Goal: Information Seeking & Learning: Check status

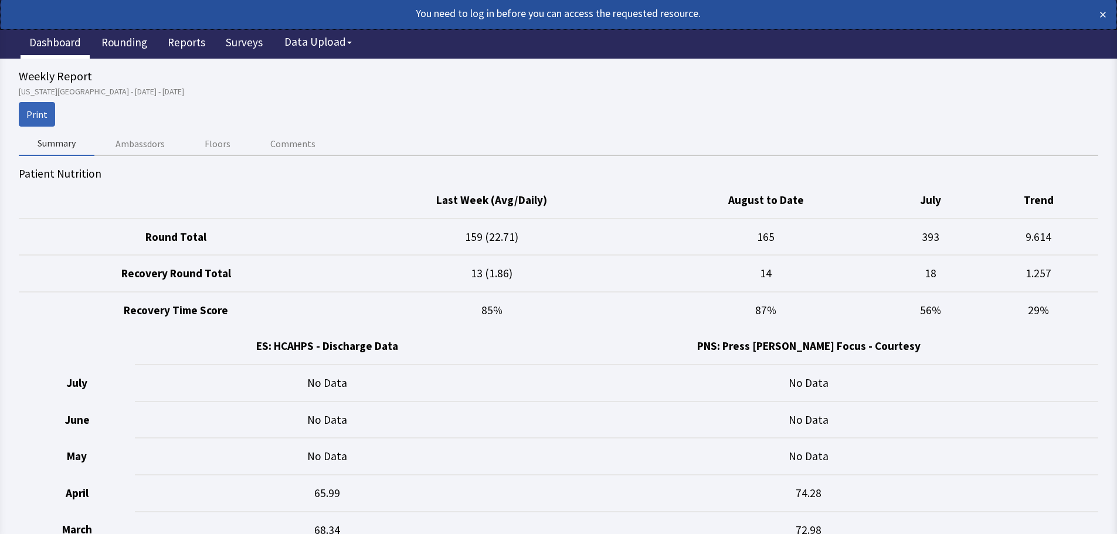
drag, startPoint x: 66, startPoint y: 49, endPoint x: 77, endPoint y: 47, distance: 11.3
click at [66, 49] on link "Dashboard" at bounding box center [55, 43] width 69 height 29
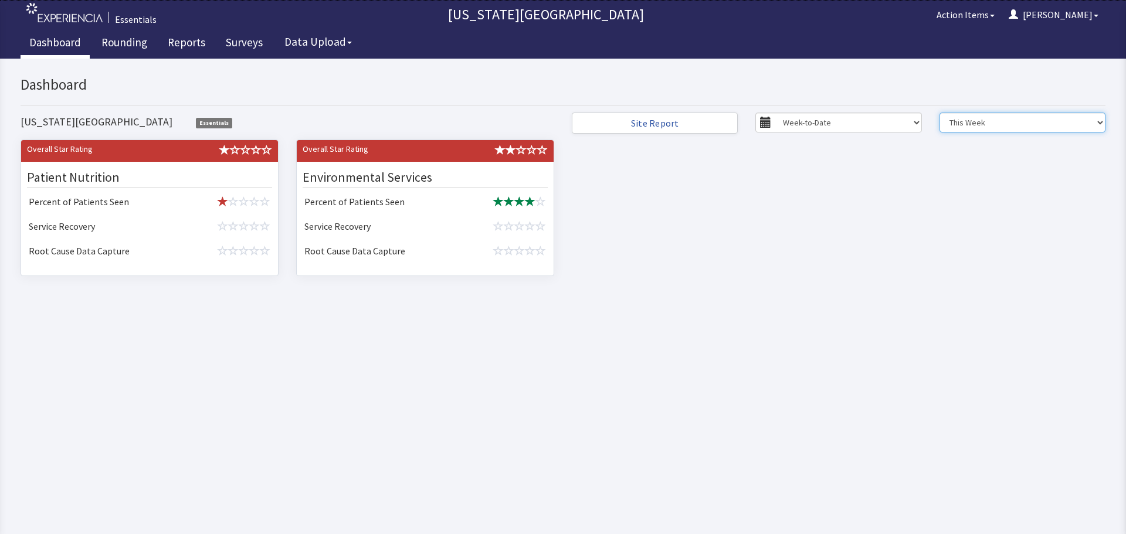
click at [988, 128] on select "This Week Last Week 07/27 to 08/02 07/20 to 07/26 07/13 to 07/19 07/06 to 07/12" at bounding box center [1022, 123] width 166 height 20
select select "1"
click at [939, 113] on select "This Week Last Week 07/27 to 08/02 07/20 to 07/26 07/13 to 07/19 07/06 to 07/12" at bounding box center [1022, 123] width 166 height 20
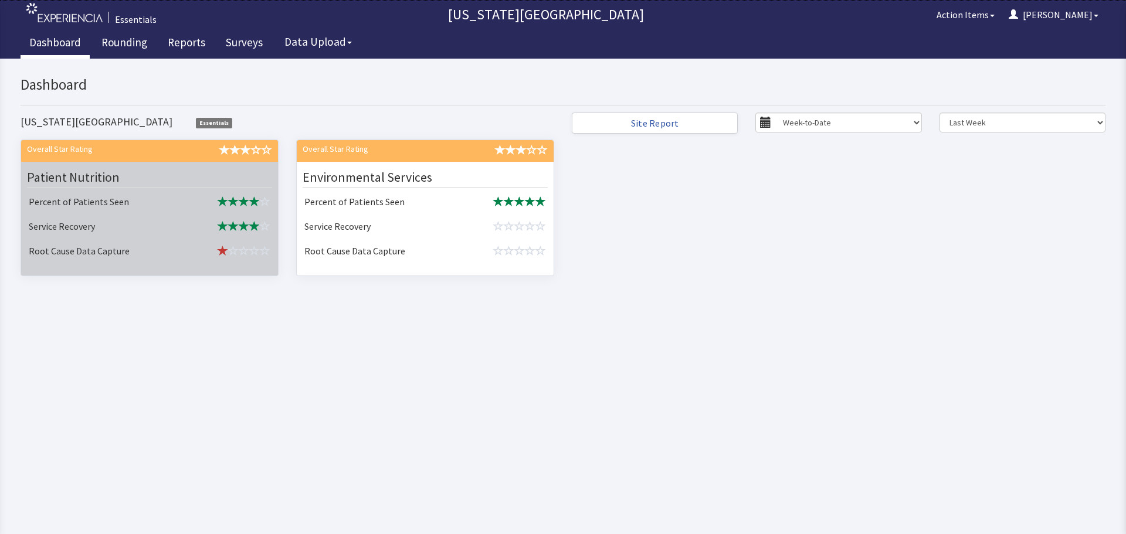
click at [133, 237] on td "Service Recovery" at bounding box center [104, 227] width 161 height 25
select select "1"
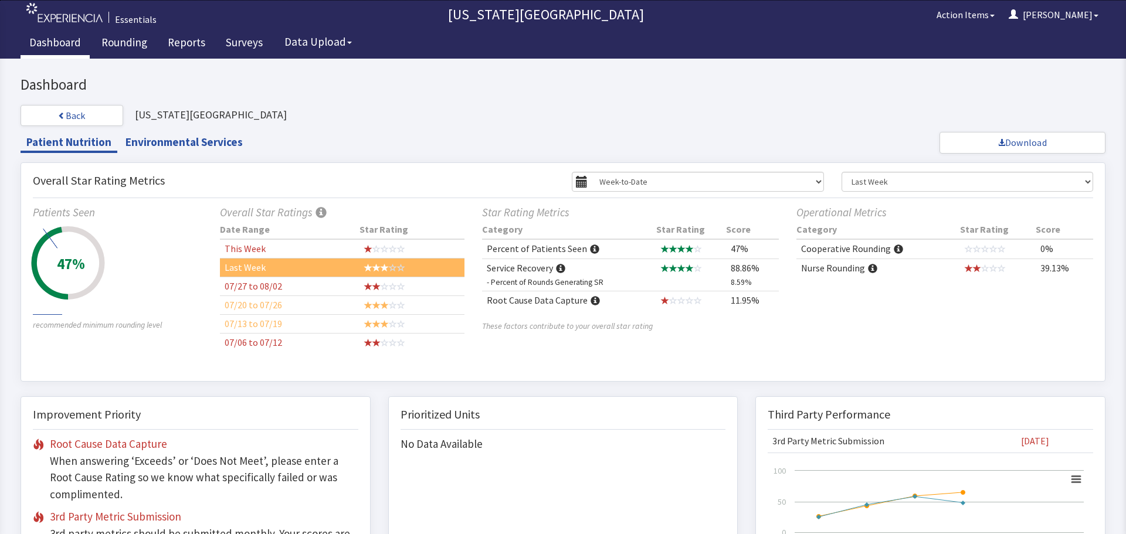
click at [532, 271] on td "Service Recovery - Percent of Rounds Generating SR" at bounding box center [569, 275] width 174 height 32
click at [538, 268] on td "Service Recovery - Percent of Rounds Generating SR" at bounding box center [569, 275] width 174 height 32
click at [550, 267] on td "Service Recovery - Percent of Rounds Generating SR" at bounding box center [569, 275] width 174 height 32
click at [556, 267] on span at bounding box center [560, 268] width 9 height 9
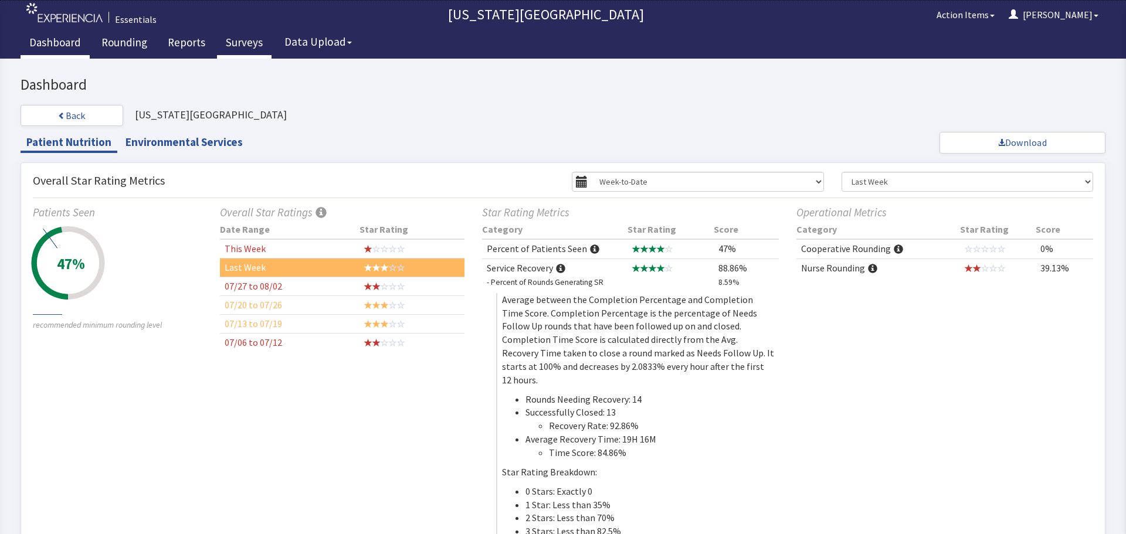
click at [249, 45] on link "Surveys" at bounding box center [244, 43] width 55 height 29
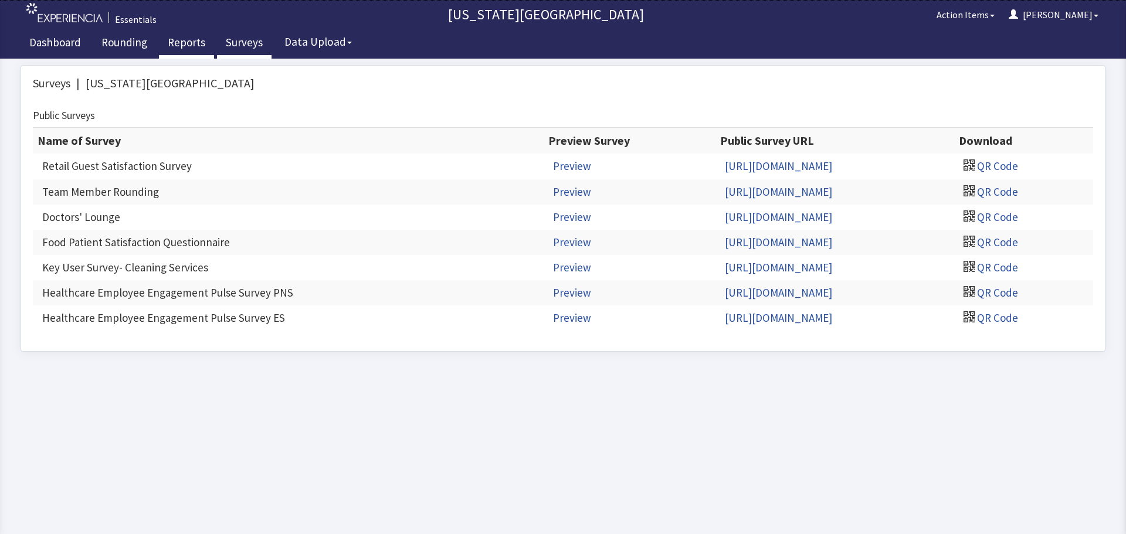
click at [192, 47] on link "Reports" at bounding box center [186, 43] width 55 height 29
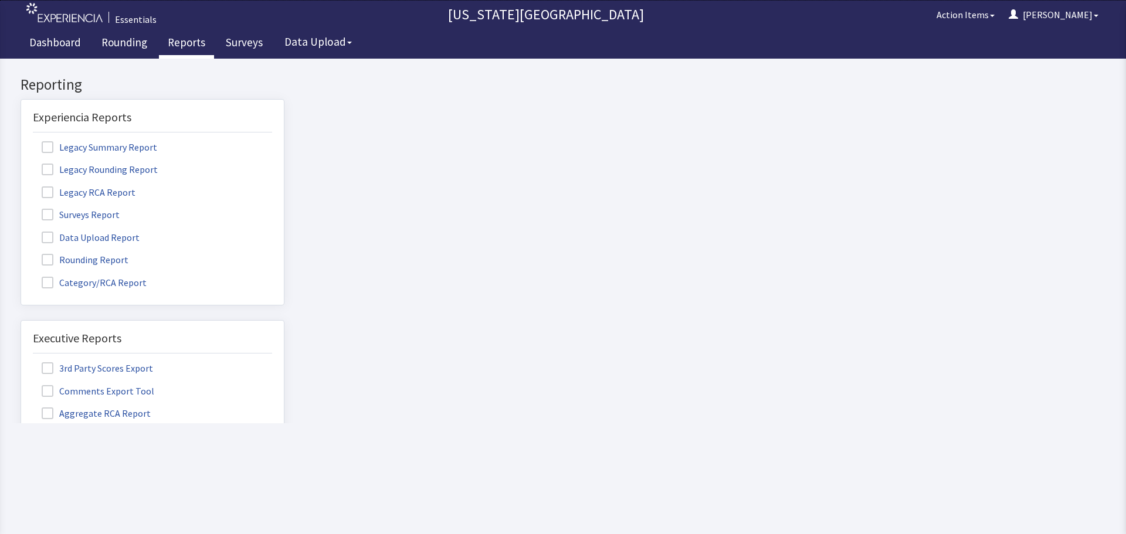
click at [50, 212] on span at bounding box center [48, 215] width 12 height 12
click at [21, 208] on input "Surveys Report" at bounding box center [21, 208] width 0 height 0
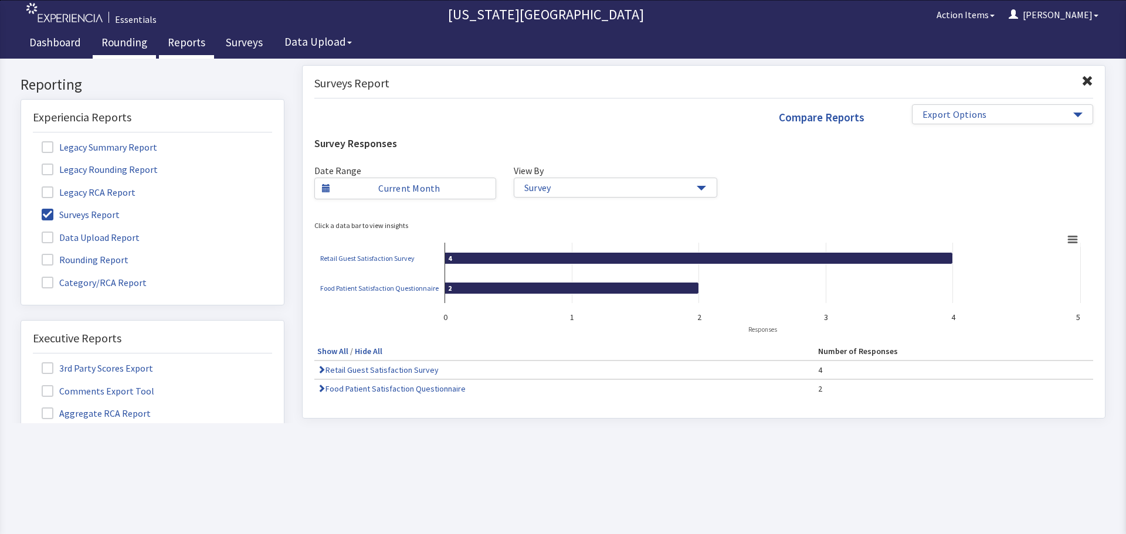
click at [127, 41] on link "Rounding" at bounding box center [124, 43] width 63 height 29
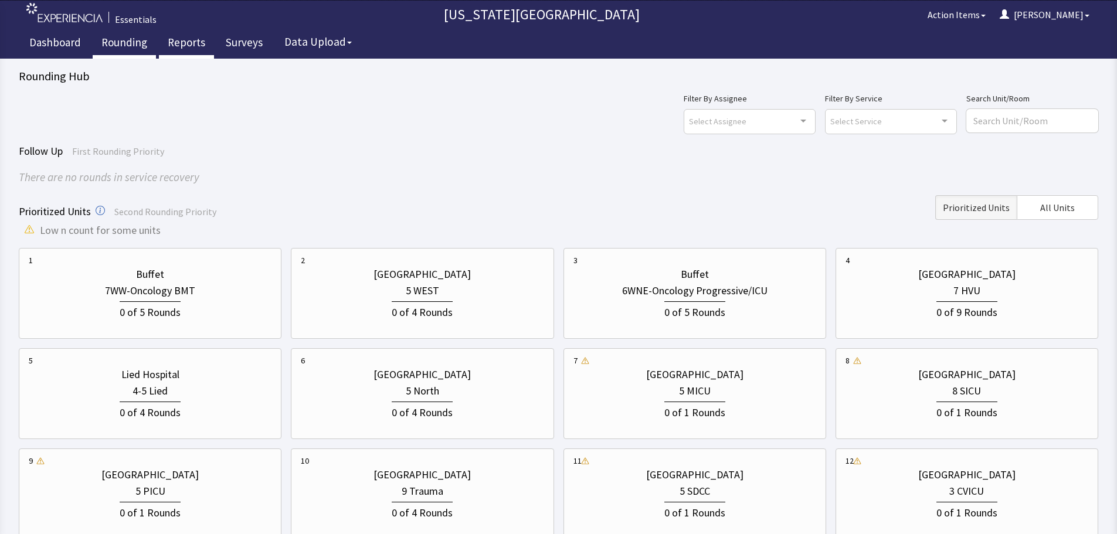
click at [183, 43] on link "Reports" at bounding box center [186, 43] width 55 height 29
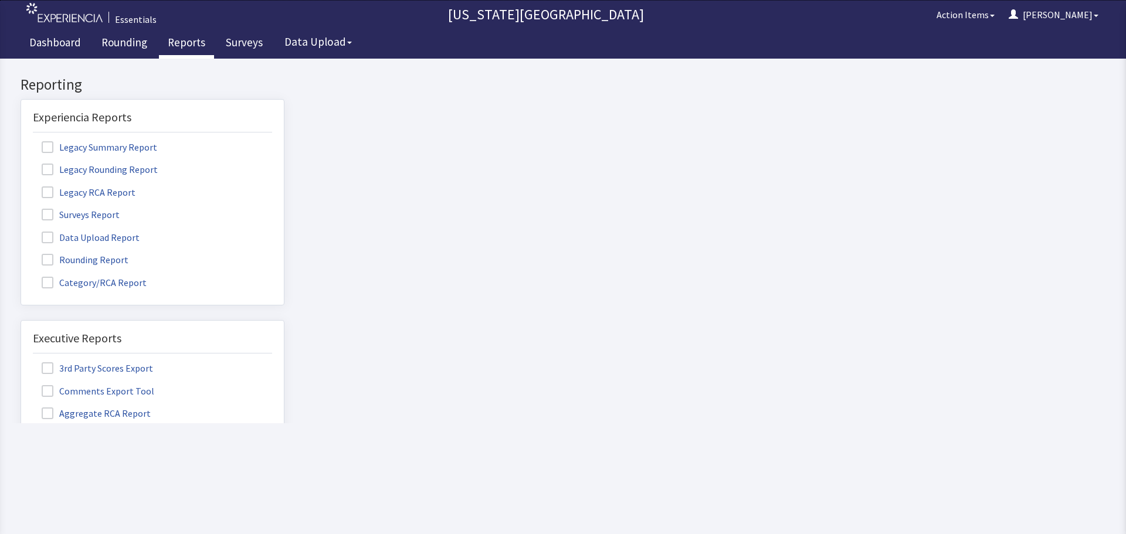
click at [48, 260] on span at bounding box center [48, 260] width 12 height 12
click at [21, 253] on input "Rounding Report" at bounding box center [21, 253] width 0 height 0
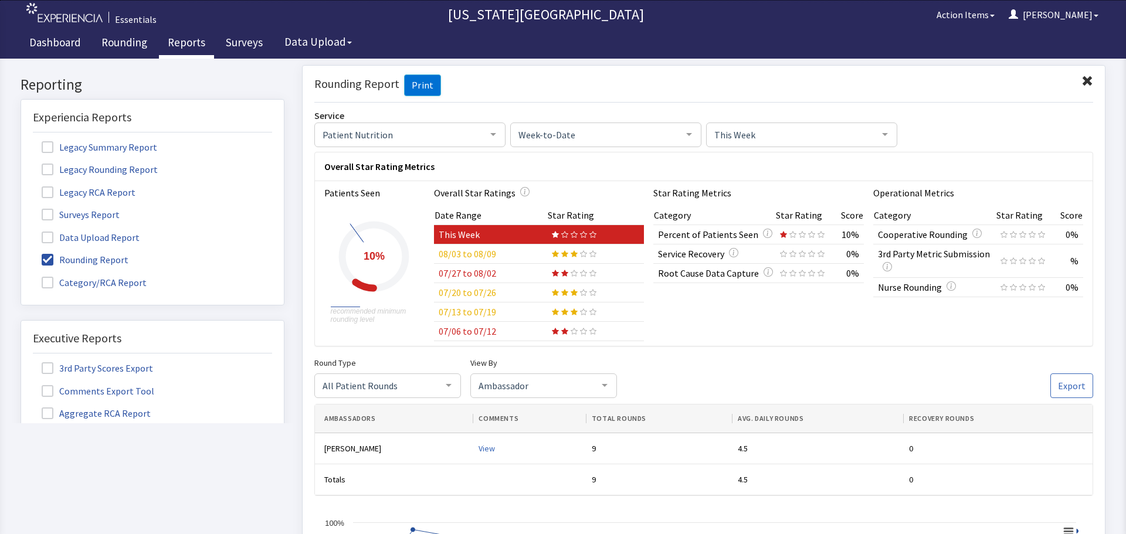
click at [46, 260] on span at bounding box center [48, 260] width 12 height 12
click at [21, 253] on input "Rounding Report" at bounding box center [21, 253] width 0 height 0
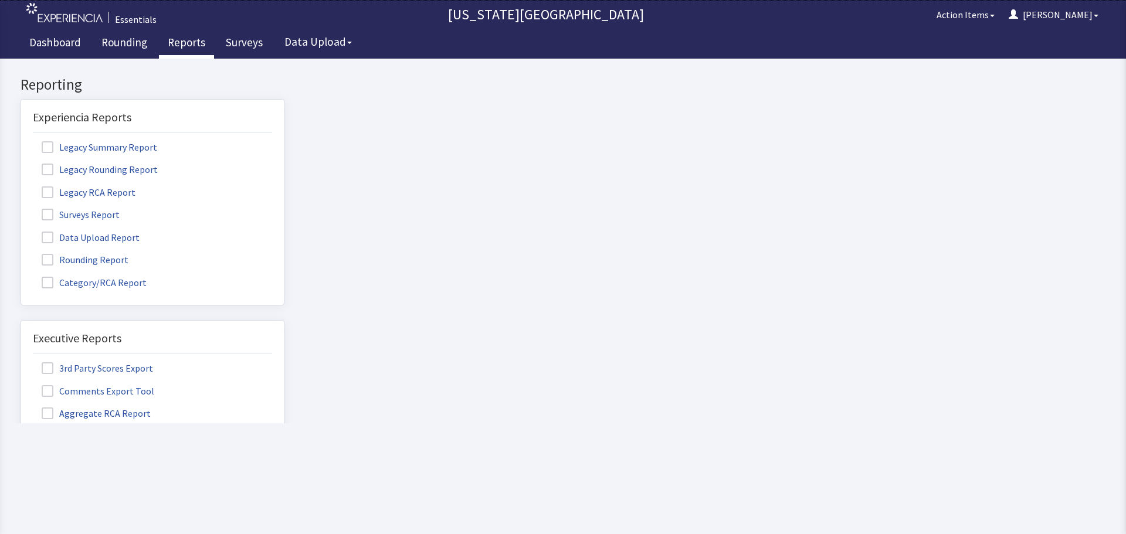
click at [47, 259] on span at bounding box center [48, 260] width 12 height 12
click at [21, 253] on input "Rounding Report" at bounding box center [21, 253] width 0 height 0
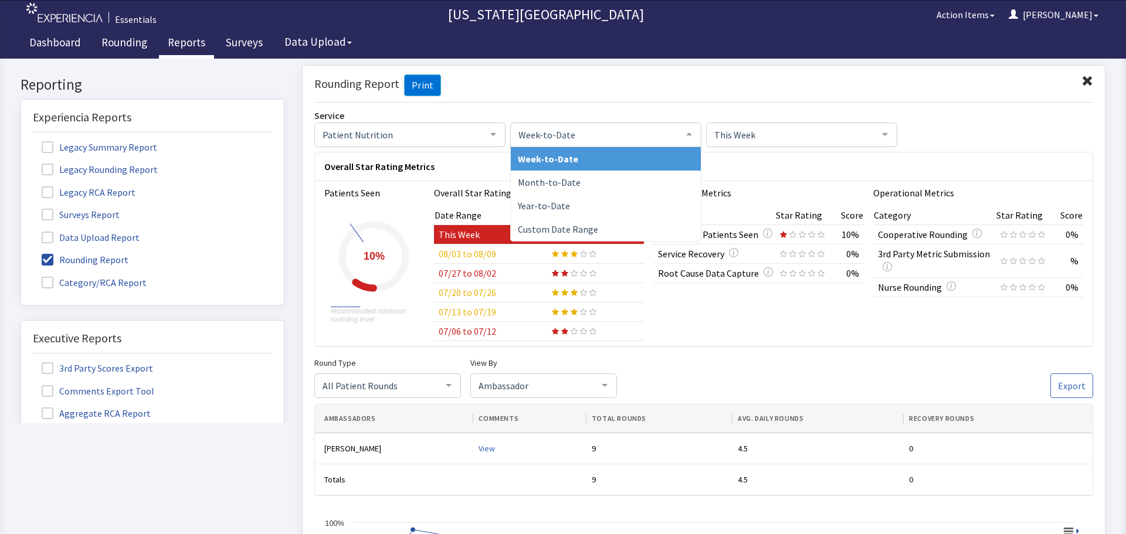
click span "Week-to-Date"
click span "This Week"
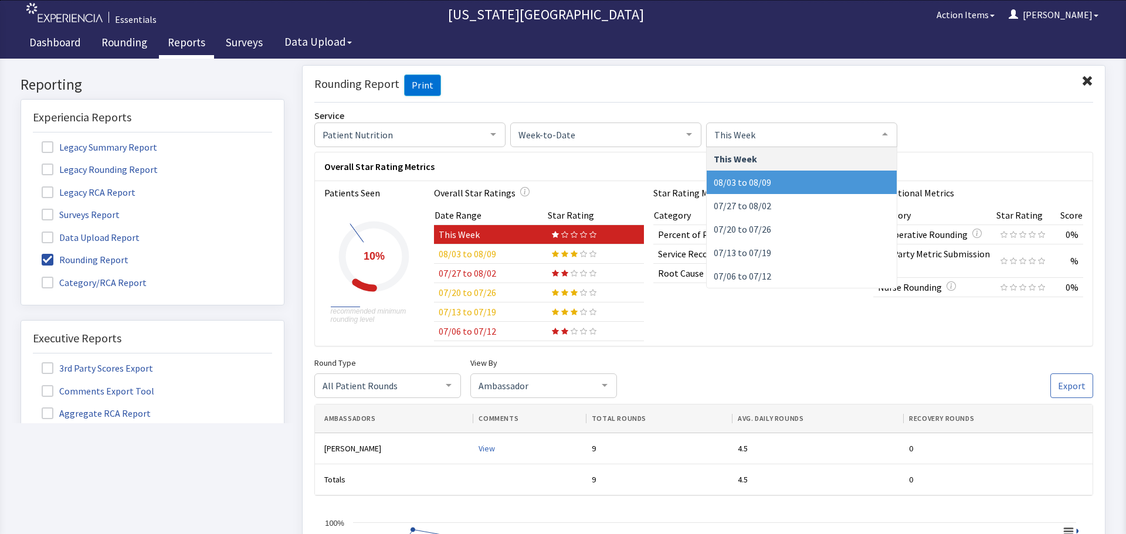
click at [767, 186] on span "08/03 to 08/09" at bounding box center [801, 181] width 190 height 23
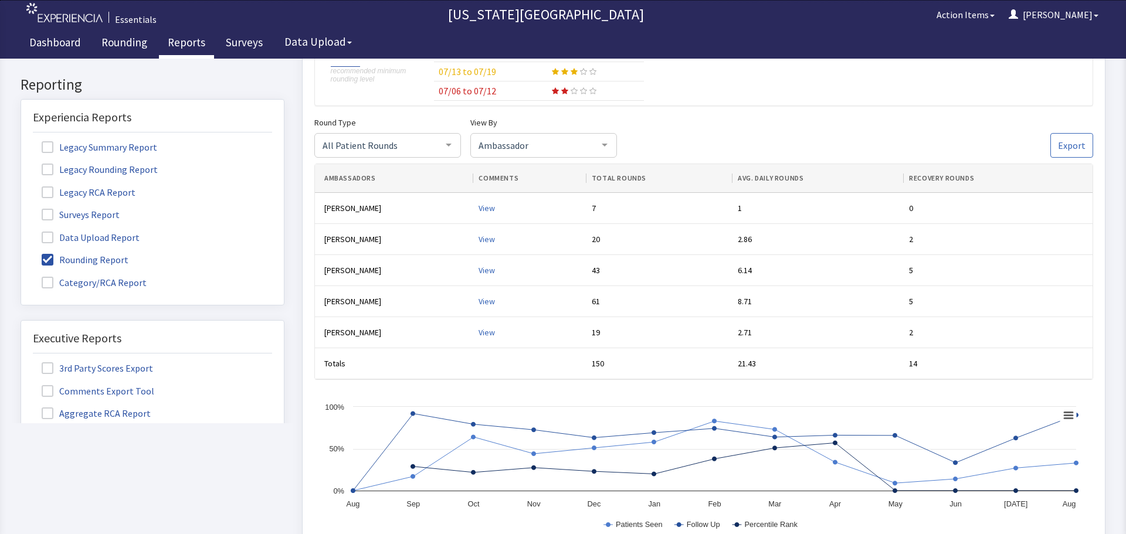
scroll to position [123, 0]
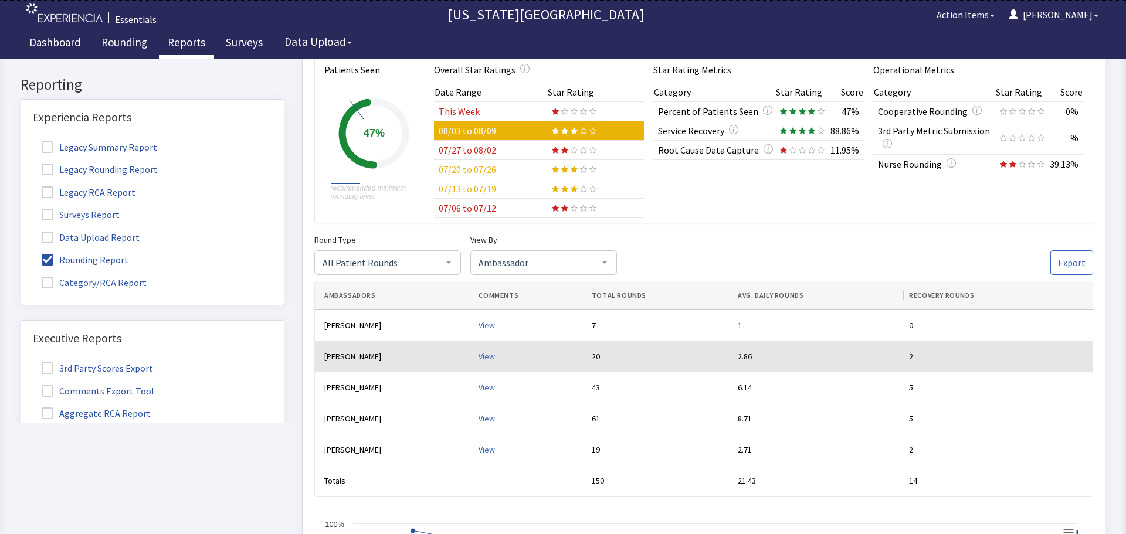
click div "View"
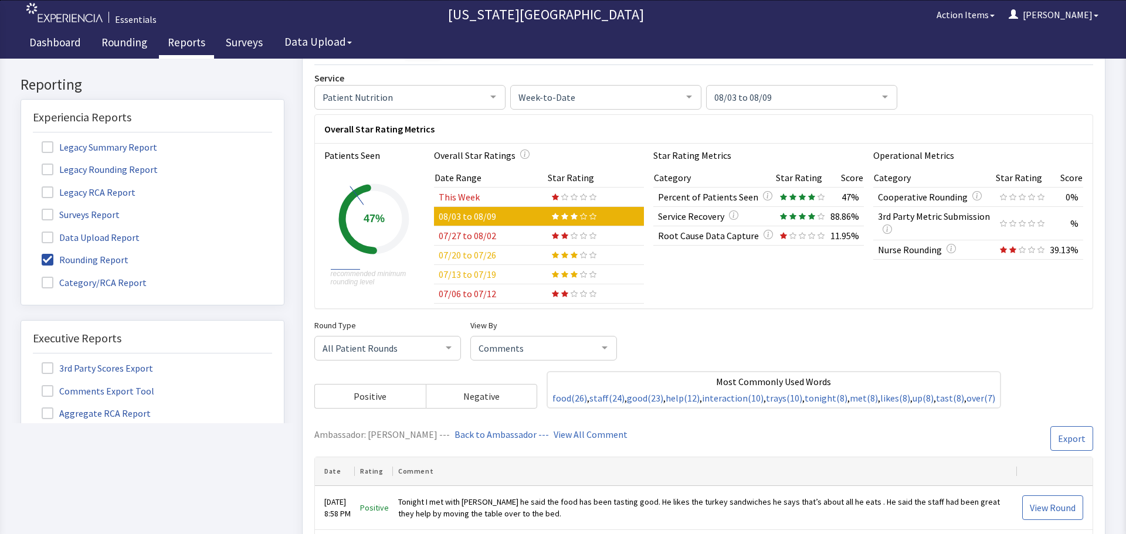
scroll to position [59, 0]
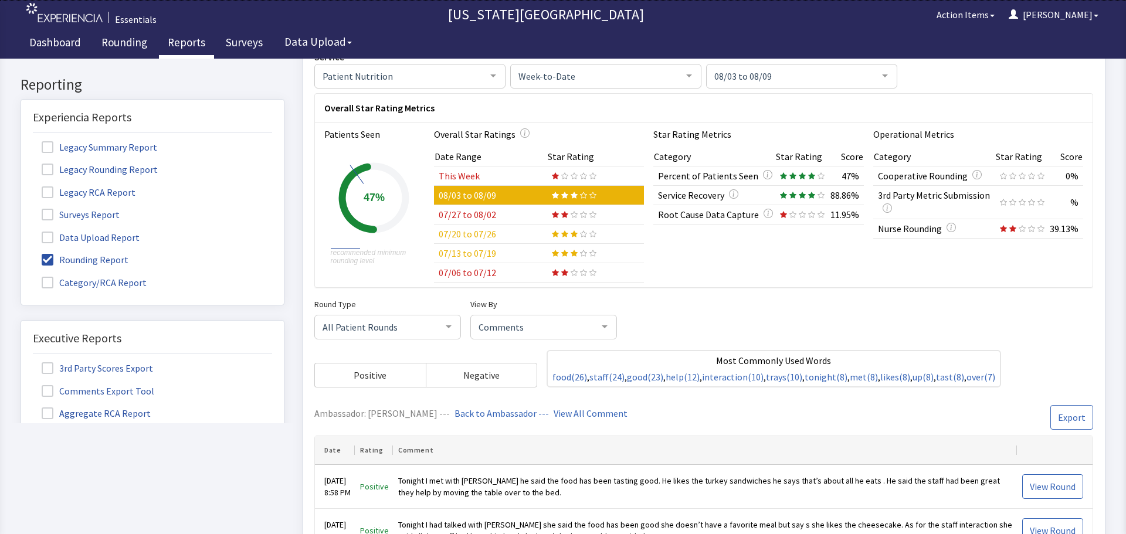
click at [507, 412] on link "Back to Ambassador ---" at bounding box center [501, 413] width 94 height 12
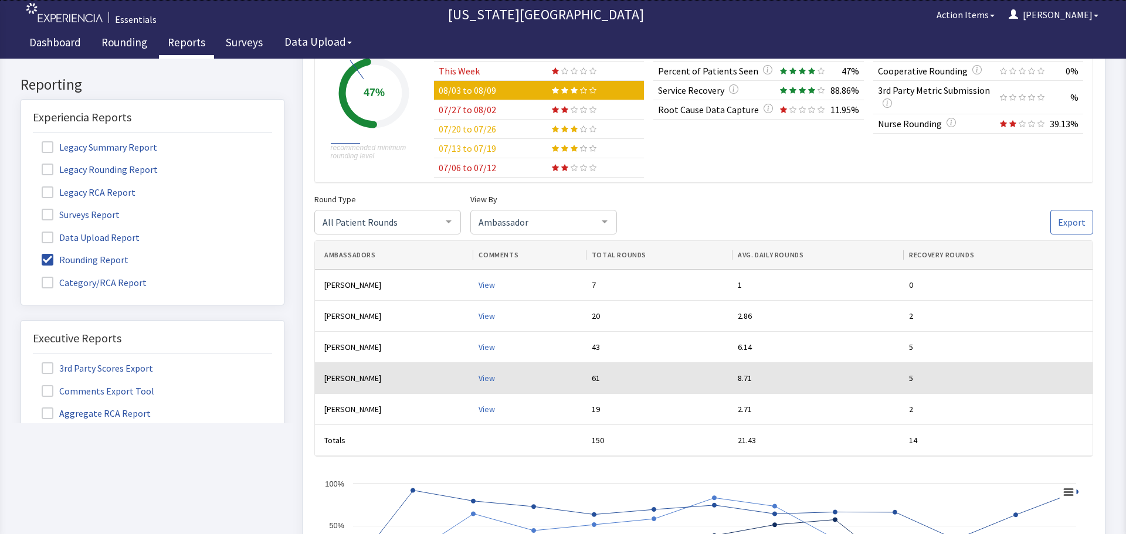
scroll to position [167, 0]
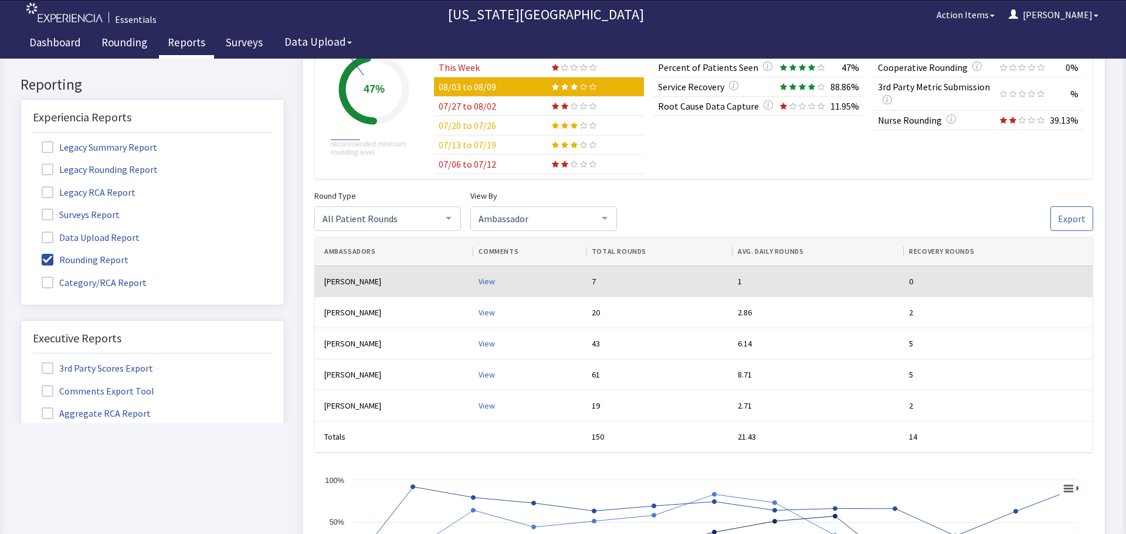
click div "View"
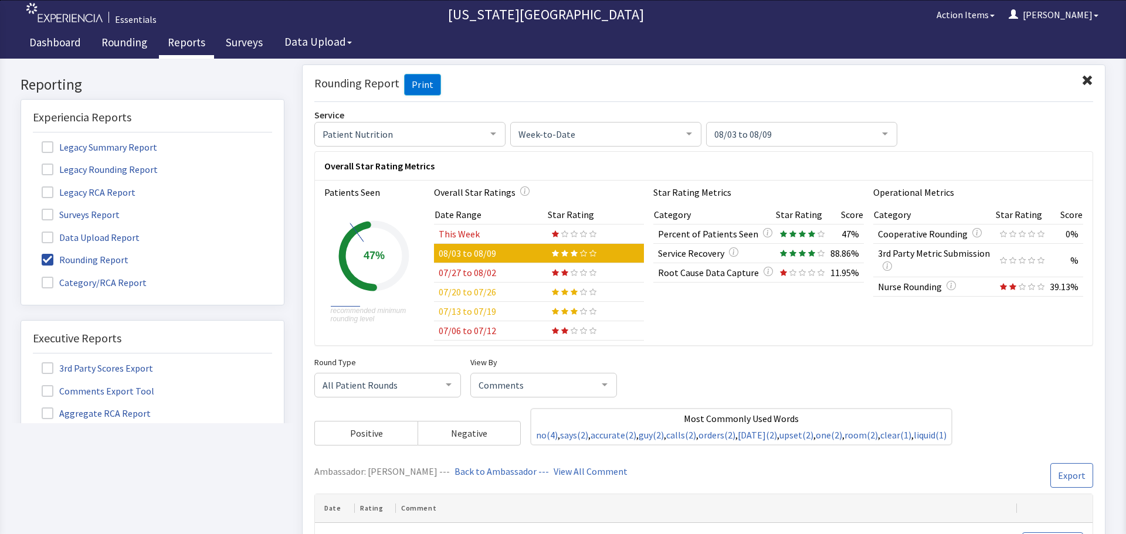
scroll to position [0, 0]
click at [482, 470] on link "Back to Ambassador ---" at bounding box center [501, 471] width 94 height 12
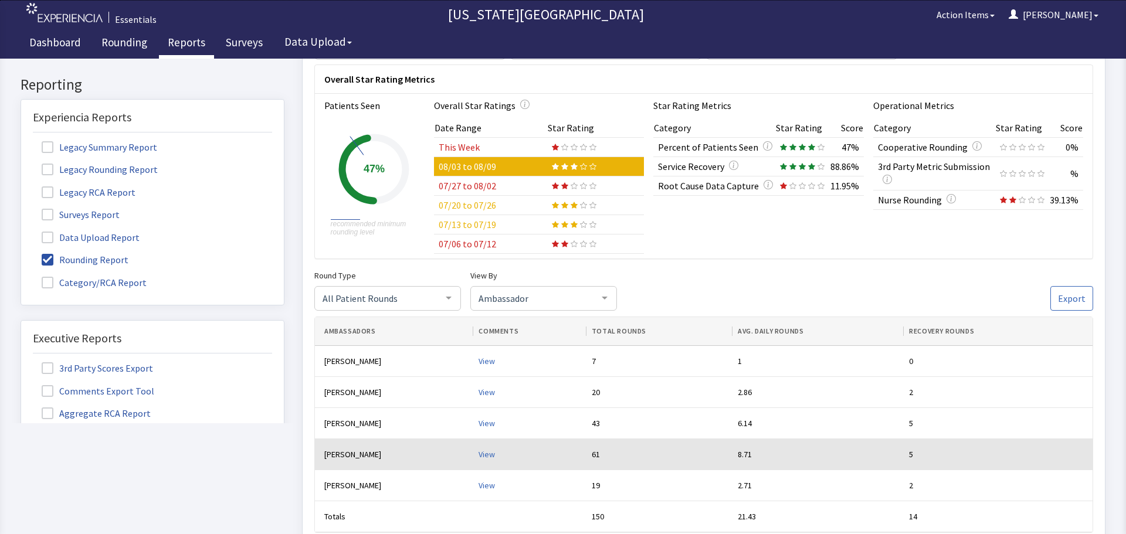
scroll to position [108, 0]
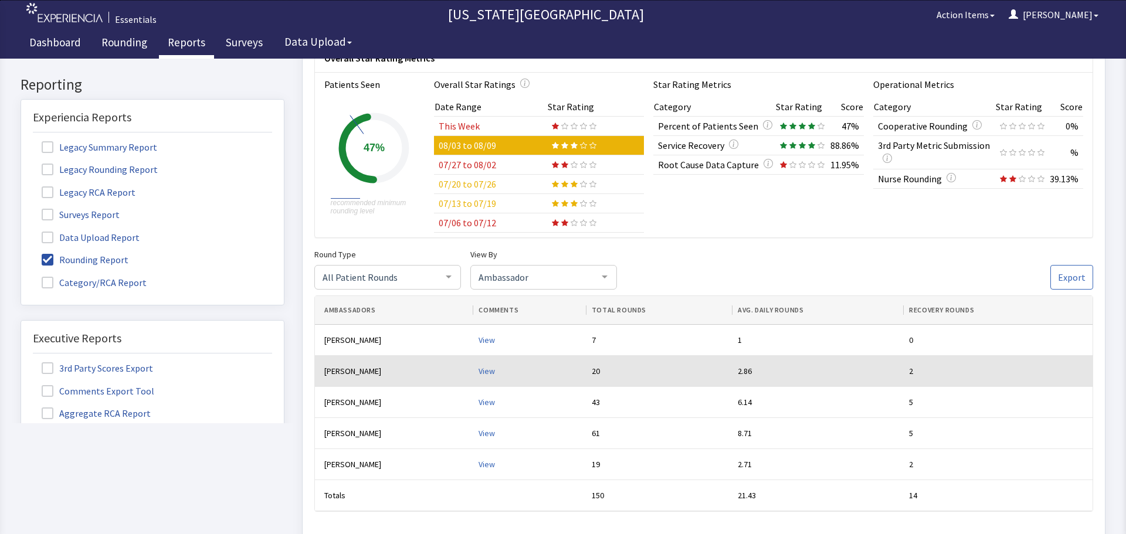
click div "View"
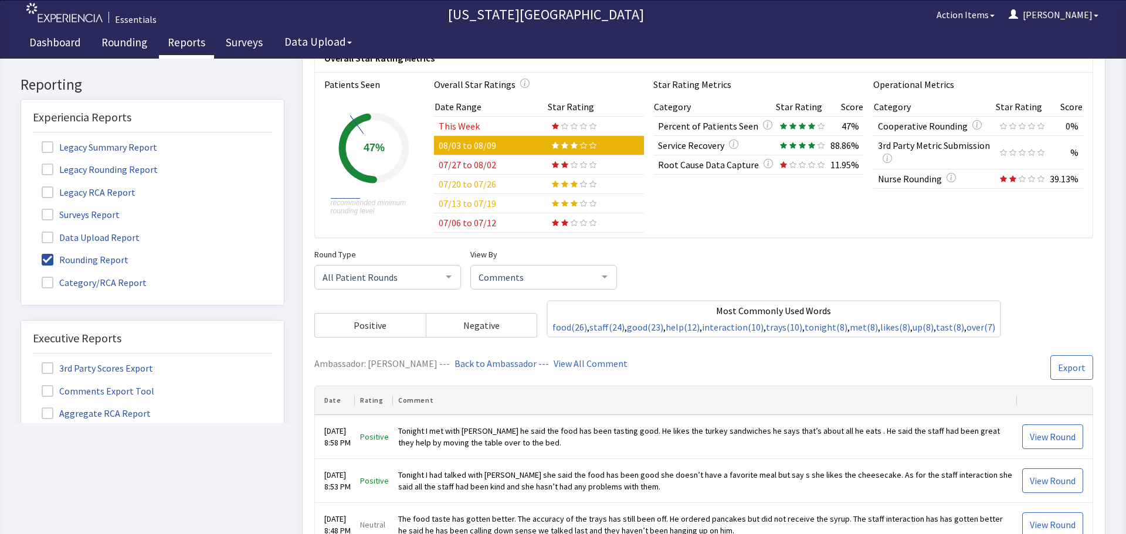
click at [515, 363] on link "Back to Ambassador ---" at bounding box center [501, 364] width 94 height 12
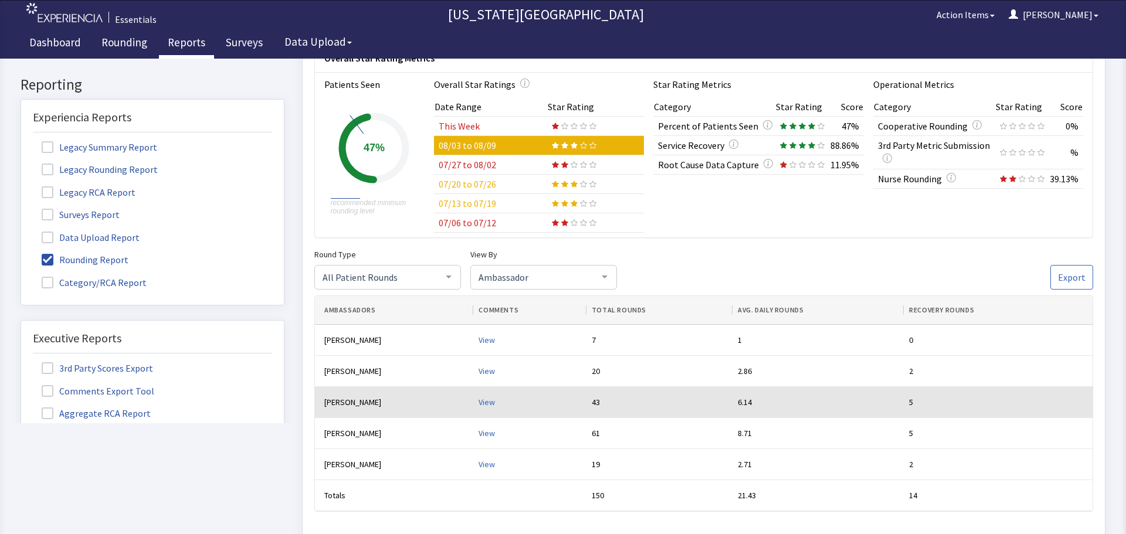
click div "View"
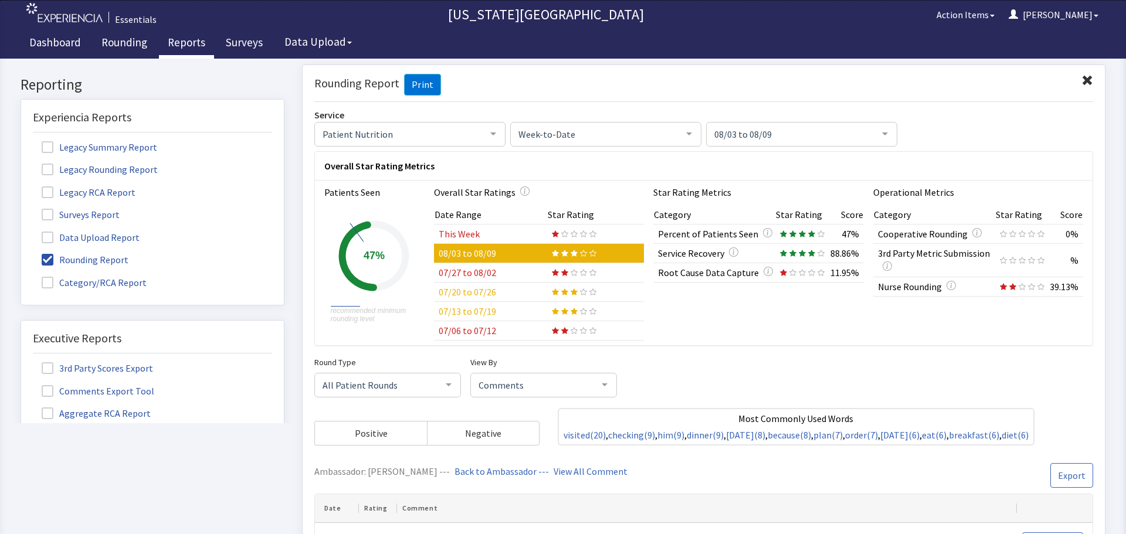
scroll to position [0, 0]
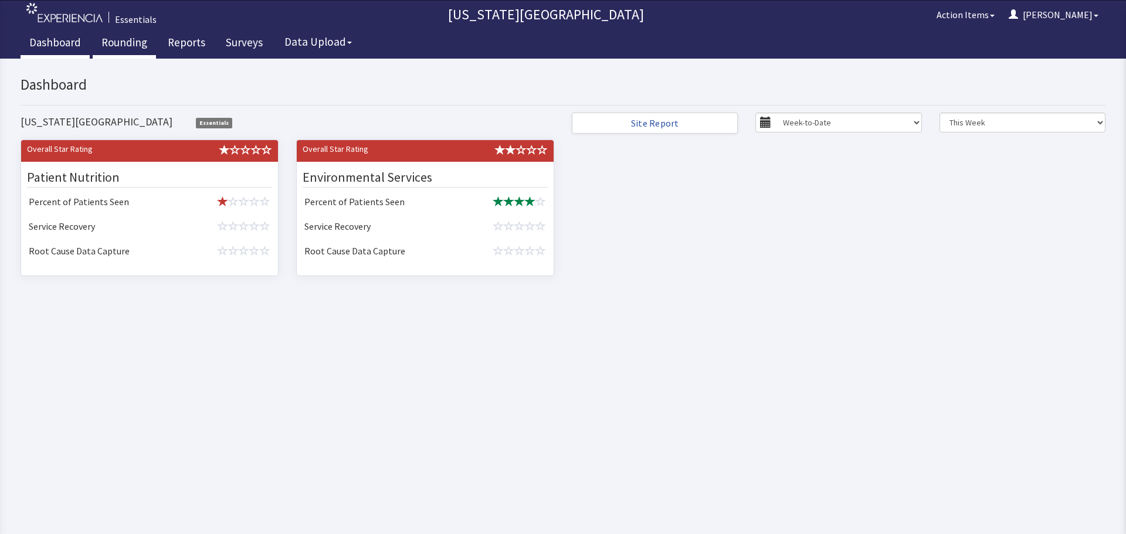
click at [135, 42] on link "Rounding" at bounding box center [124, 43] width 63 height 29
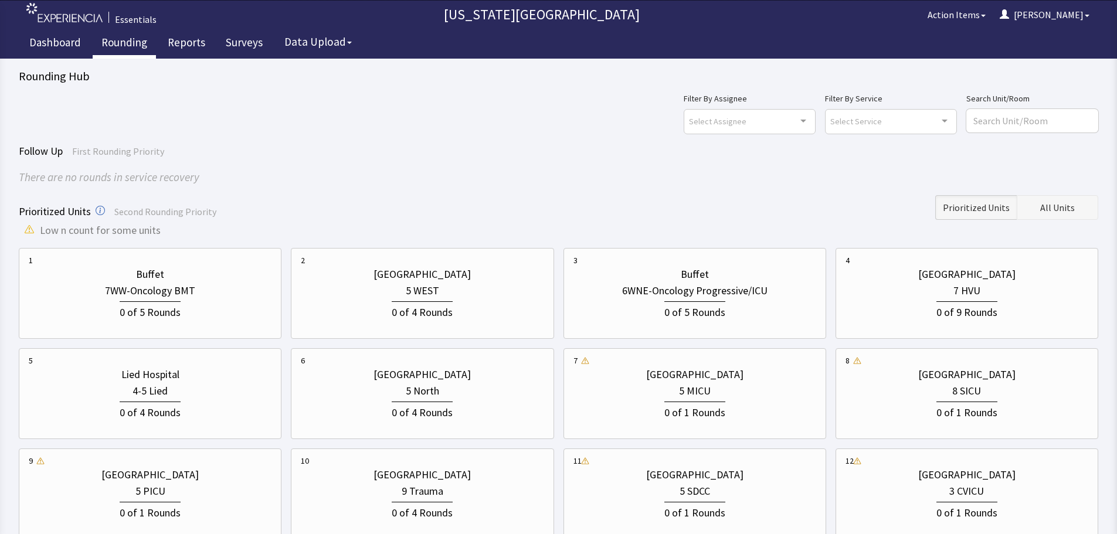
click at [1057, 209] on span "All Units" at bounding box center [1057, 207] width 35 height 14
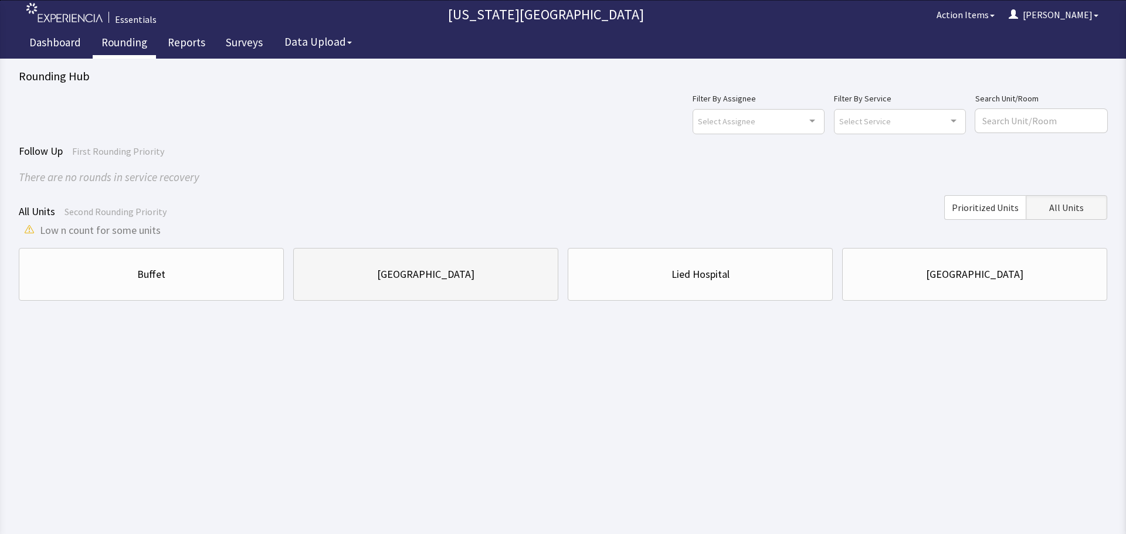
click at [392, 270] on div "[GEOGRAPHIC_DATA]" at bounding box center [425, 274] width 97 height 16
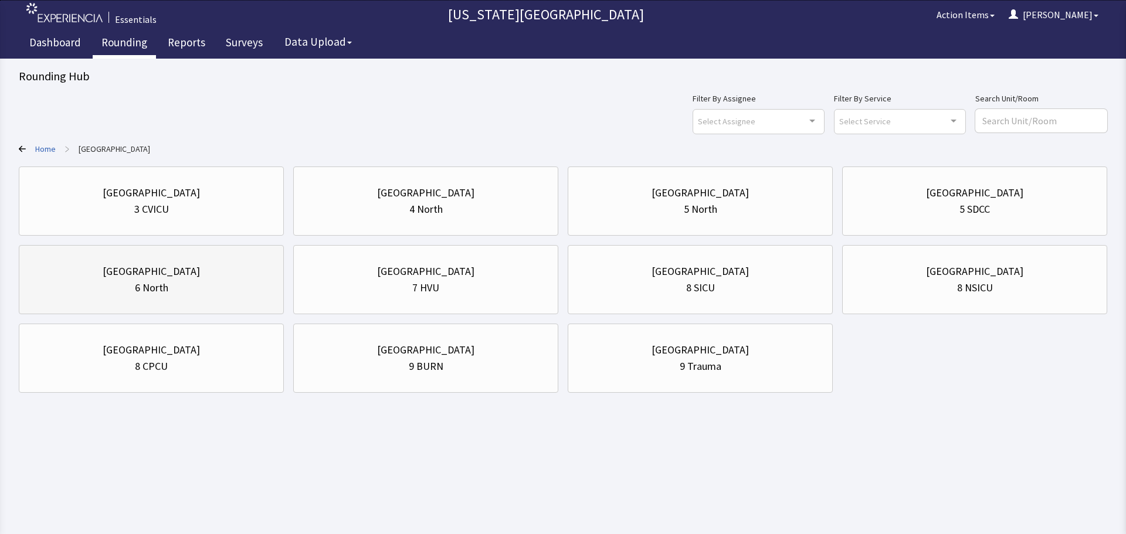
click at [108, 271] on div "[GEOGRAPHIC_DATA]" at bounding box center [151, 271] width 245 height 16
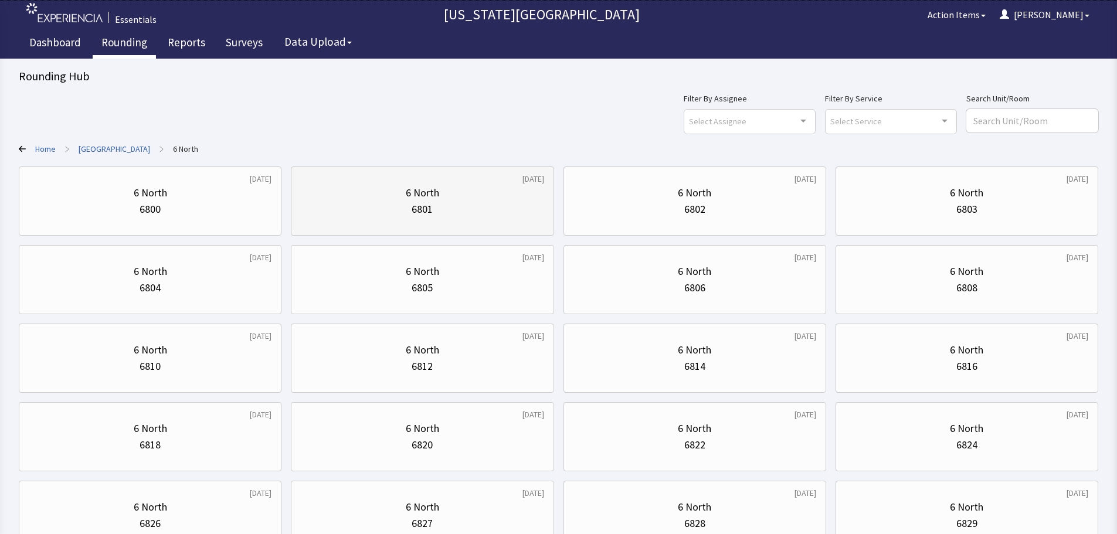
click at [447, 189] on div "6 North" at bounding box center [422, 193] width 243 height 16
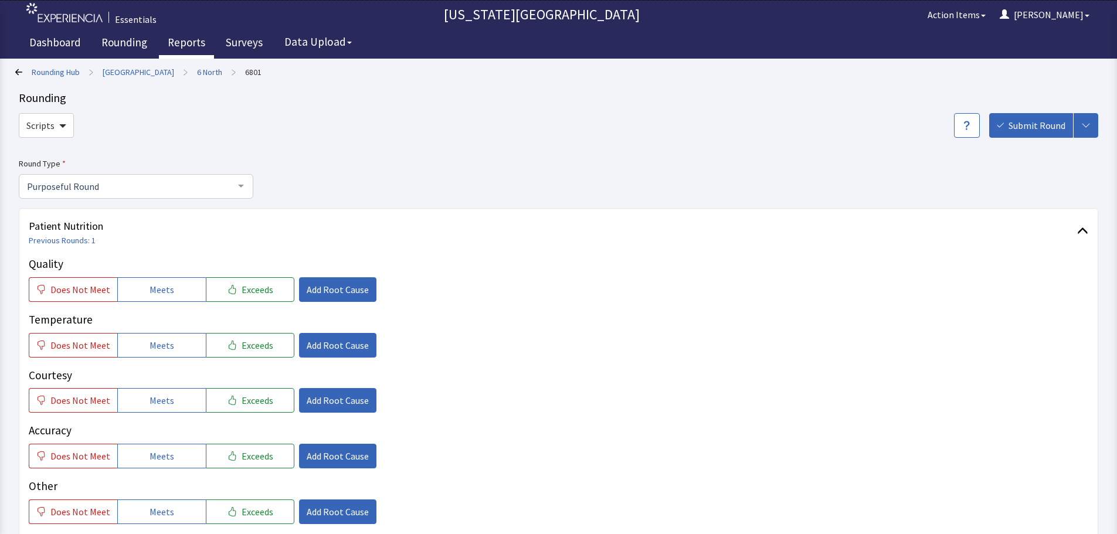
click at [192, 40] on link "Reports" at bounding box center [186, 43] width 55 height 29
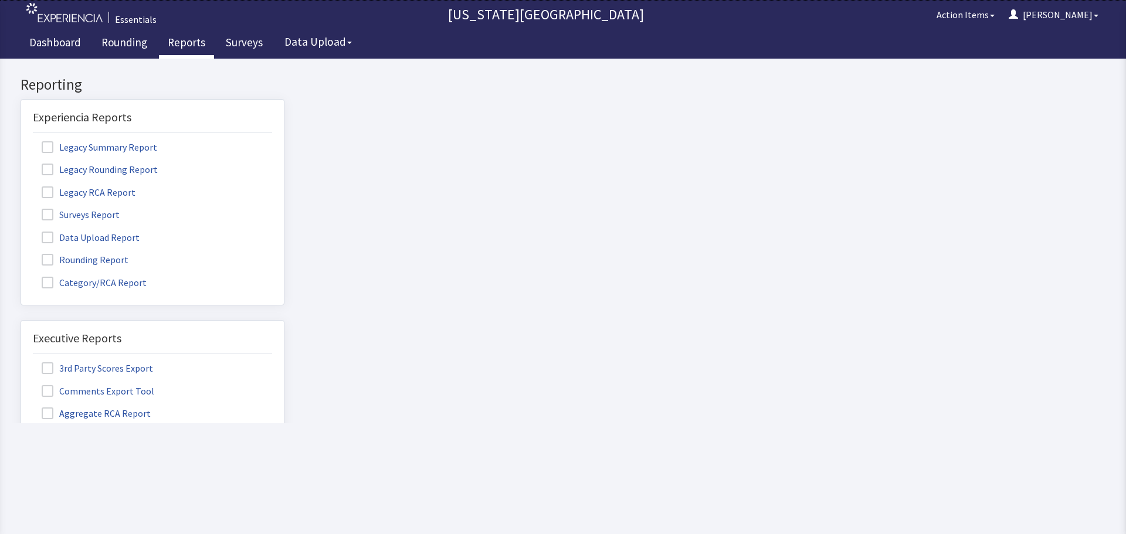
click at [46, 213] on span at bounding box center [48, 215] width 12 height 12
click at [21, 208] on input "Surveys Report" at bounding box center [21, 208] width 0 height 0
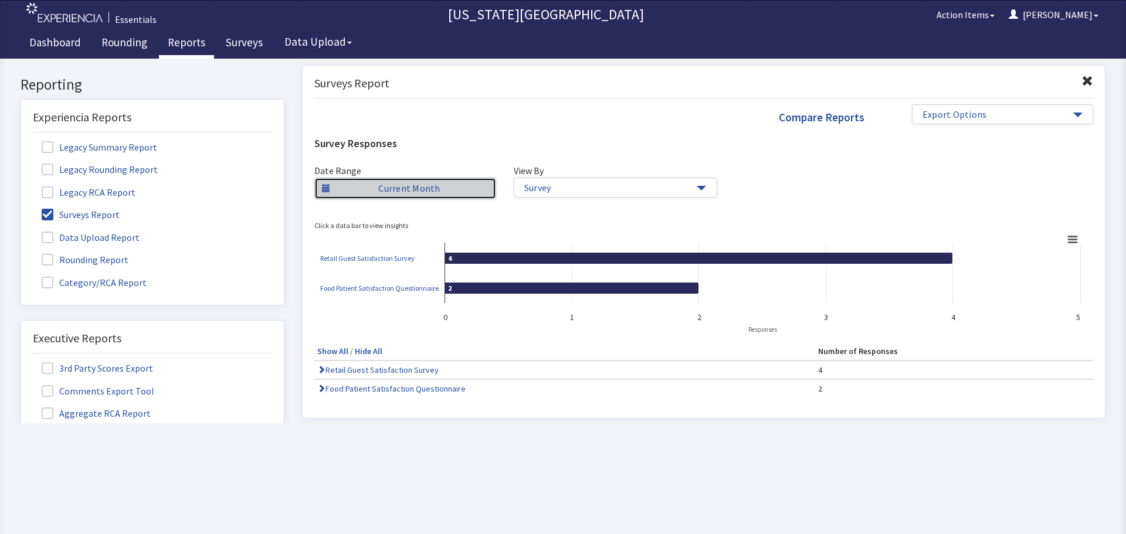
click at [471, 189] on link "Current Month" at bounding box center [405, 189] width 182 height 22
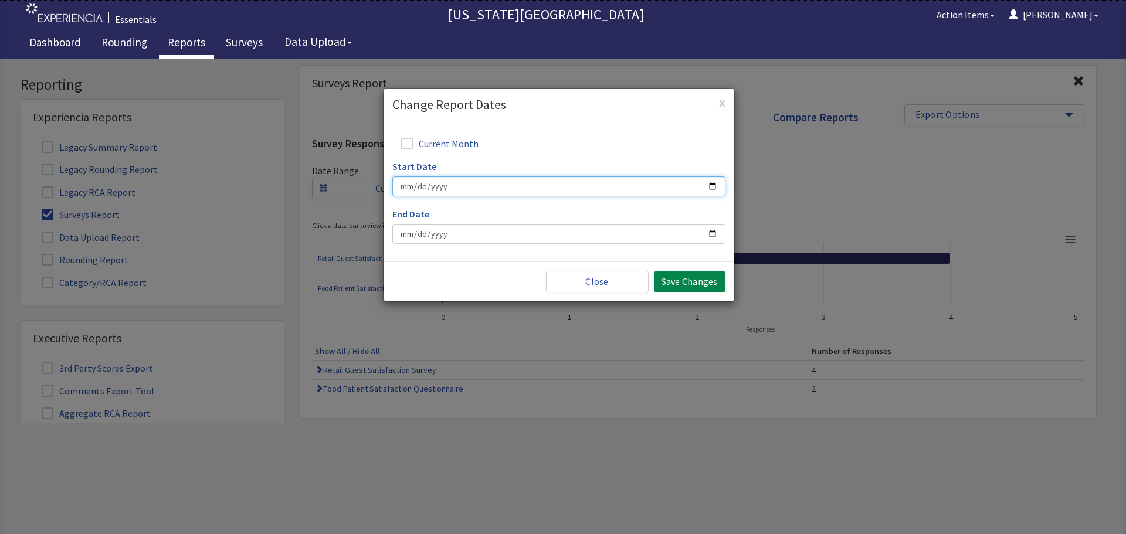
click at [429, 191] on input "Start Date" at bounding box center [558, 186] width 333 height 20
click at [720, 183] on input "Start Date" at bounding box center [558, 186] width 333 height 20
click at [713, 185] on input "Start Date" at bounding box center [558, 186] width 333 height 20
type input "2025-08-05"
click at [715, 230] on input "End Date" at bounding box center [558, 234] width 333 height 20
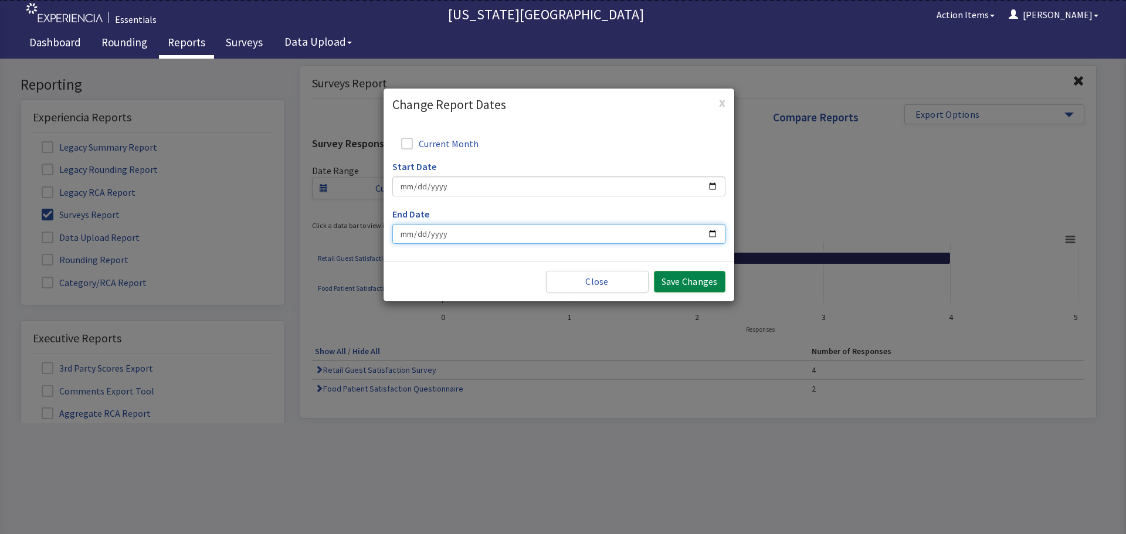
click at [705, 234] on input "End Date" at bounding box center [558, 234] width 333 height 20
click at [535, 233] on input "End Date" at bounding box center [558, 234] width 333 height 20
click at [718, 232] on input "End Date" at bounding box center [558, 234] width 333 height 20
click at [715, 233] on input "End Date" at bounding box center [558, 234] width 333 height 20
type input "2025-08-07"
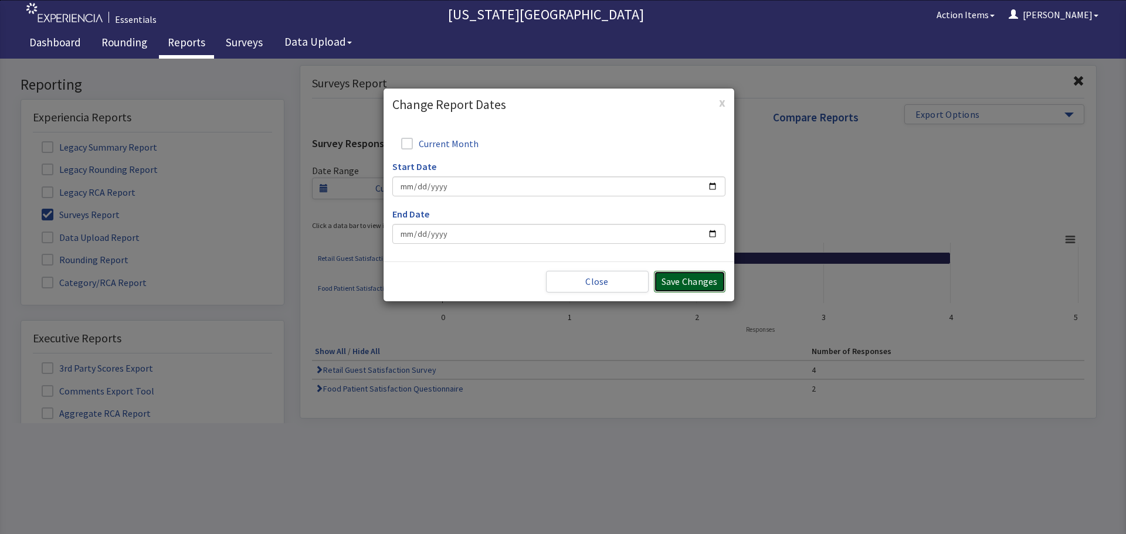
click at [698, 281] on button "Save Changes" at bounding box center [690, 282] width 72 height 22
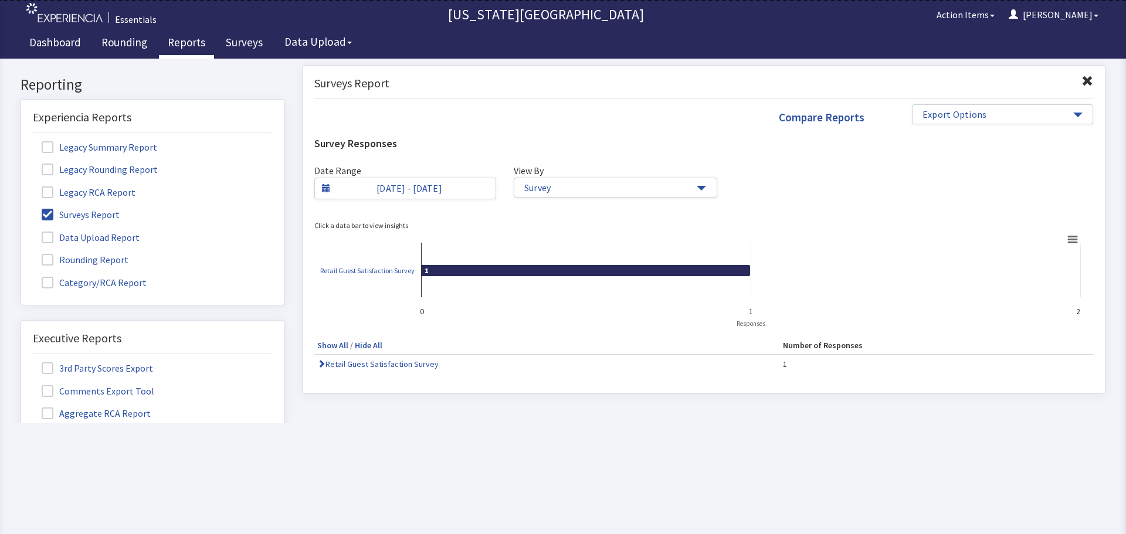
click at [48, 256] on span at bounding box center [48, 260] width 12 height 12
click at [21, 253] on input "Rounding Report" at bounding box center [21, 253] width 0 height 0
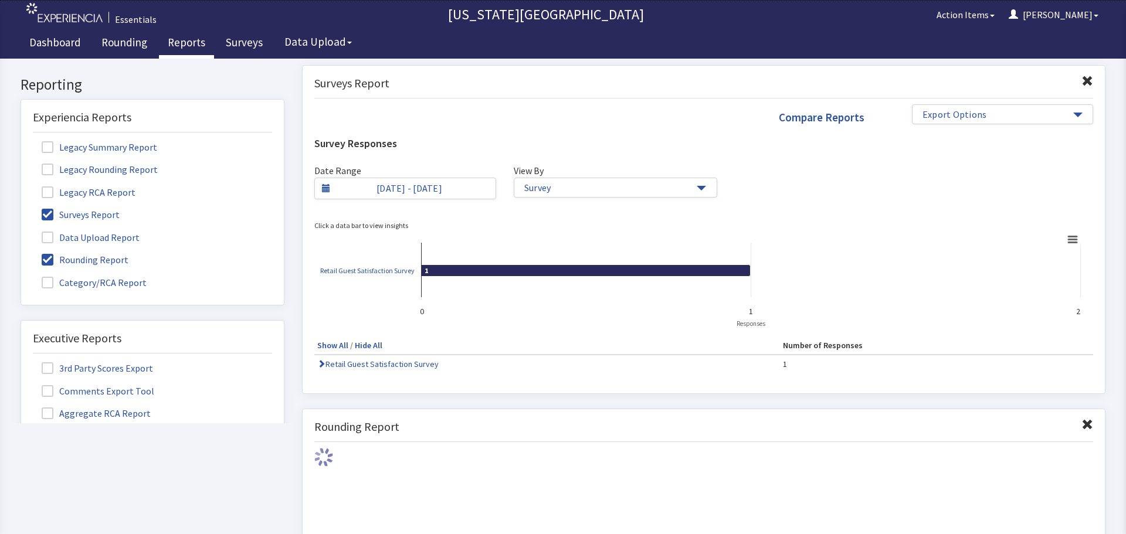
click at [46, 214] on span at bounding box center [48, 215] width 12 height 12
click at [21, 208] on input "Surveys Report" at bounding box center [21, 208] width 0 height 0
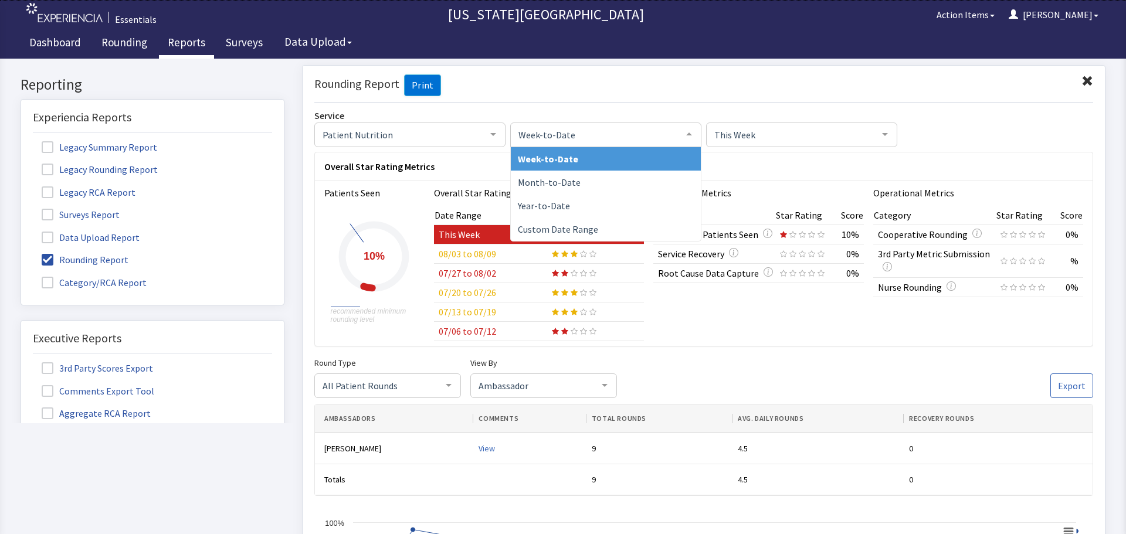
click span "Week-to-Date"
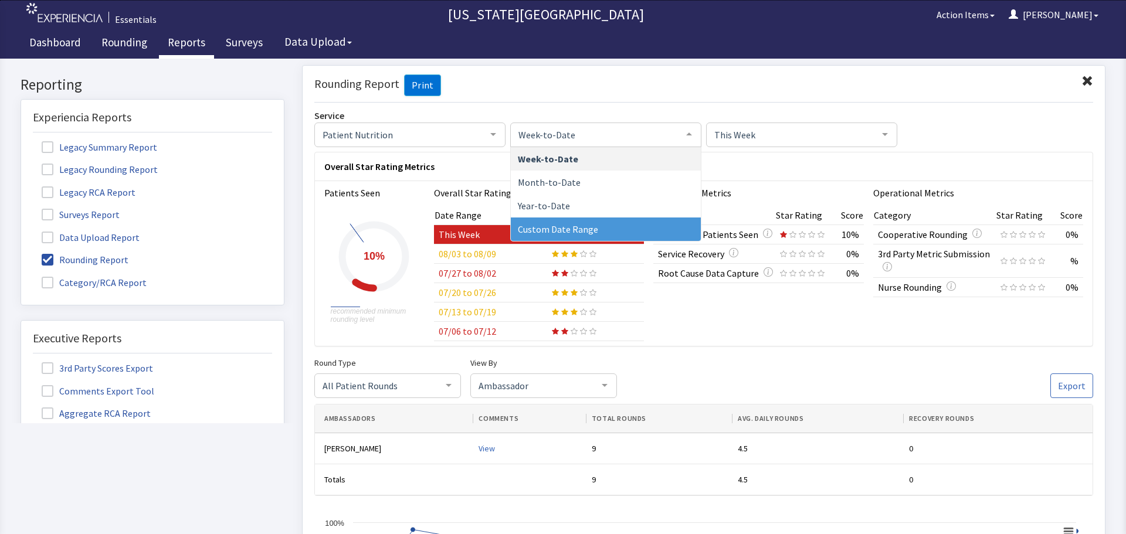
click span "Custom Date Range"
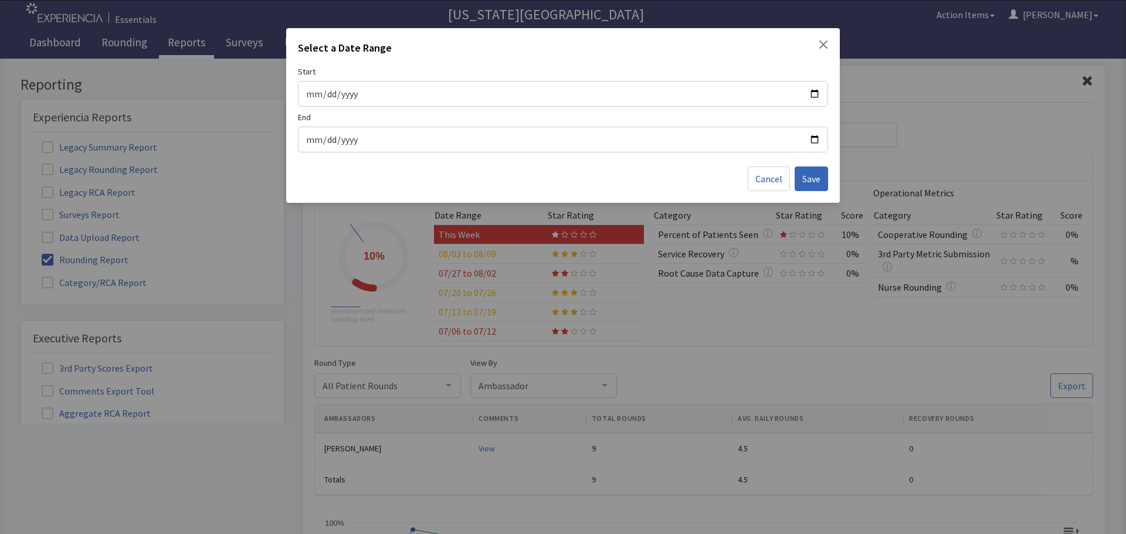
click at [528, 117] on div "End" at bounding box center [563, 131] width 530 height 41
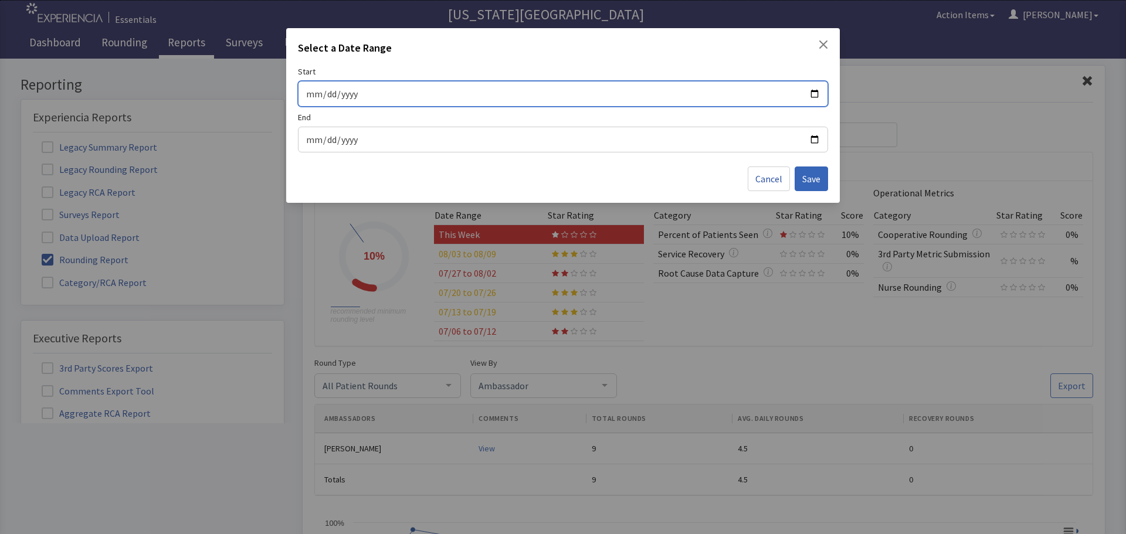
click at [527, 97] on input "Start" at bounding box center [562, 93] width 515 height 15
click at [814, 94] on input "Start" at bounding box center [562, 93] width 515 height 15
type input "2025-08-05"
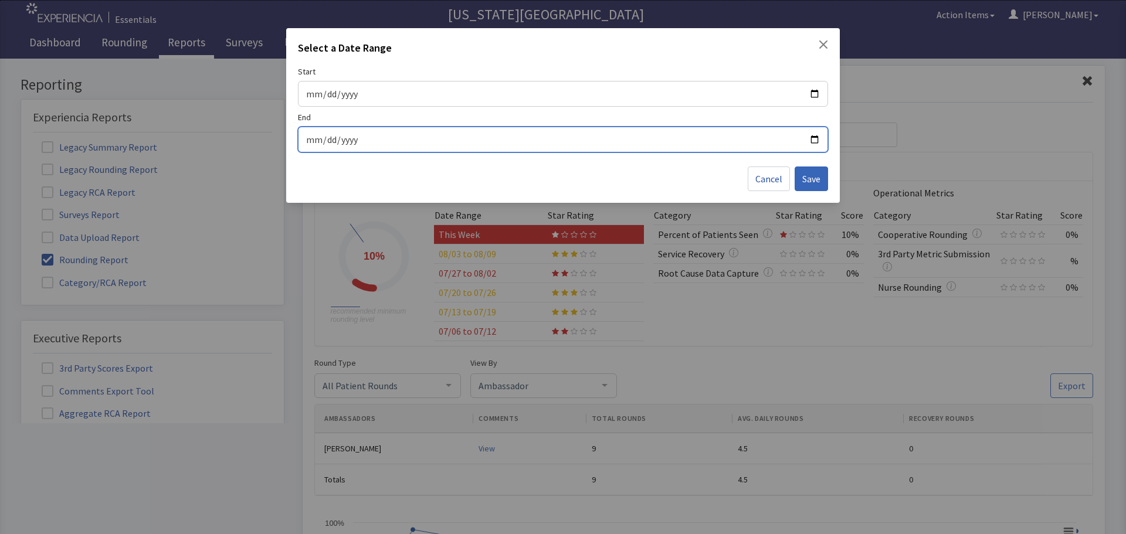
click at [813, 138] on input "End" at bounding box center [562, 139] width 515 height 15
type input "2025-08-07"
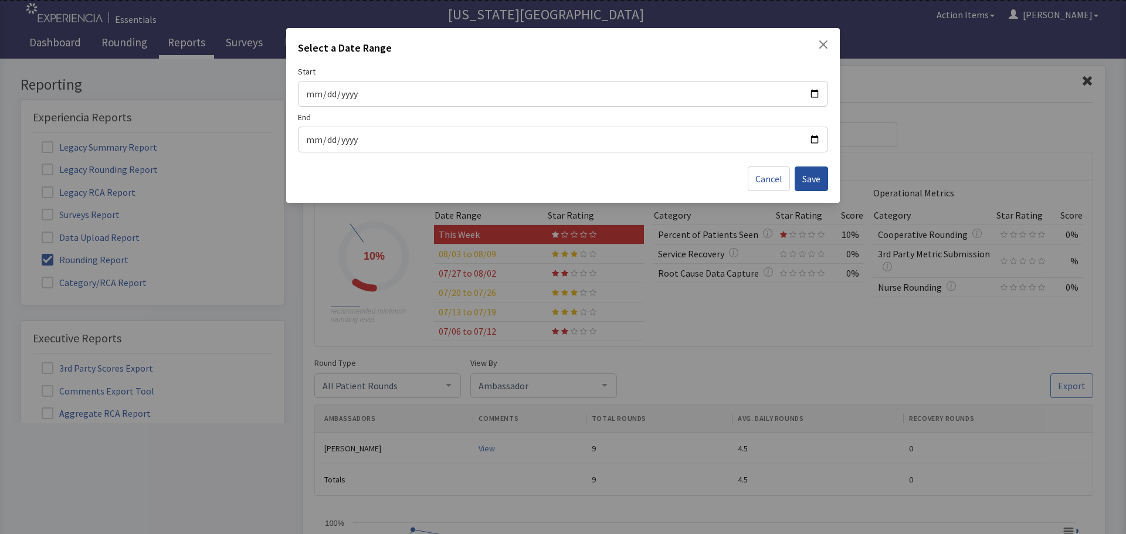
click at [805, 181] on span "Save" at bounding box center [811, 179] width 18 height 14
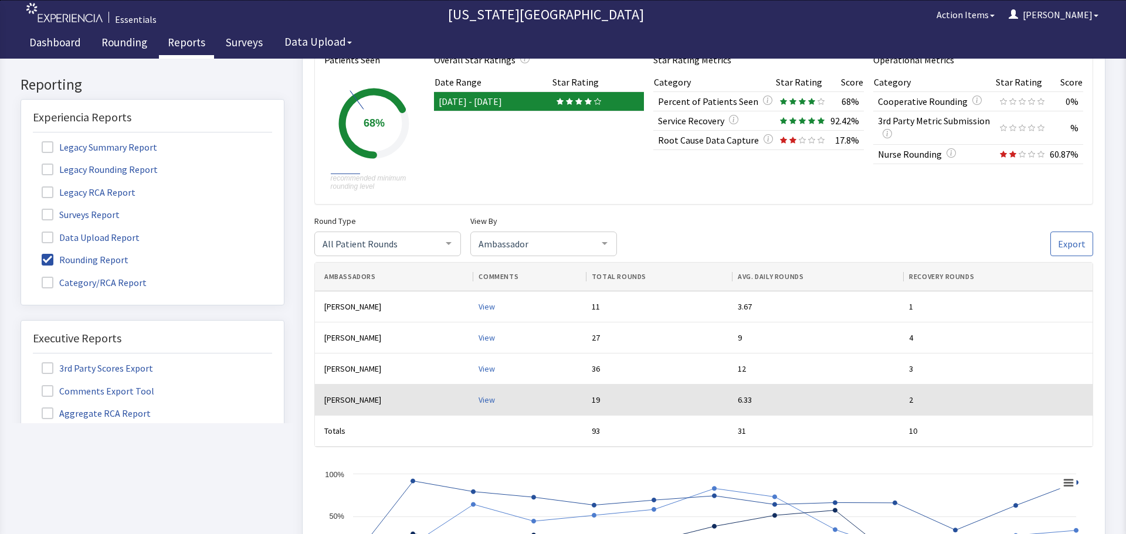
scroll to position [176, 0]
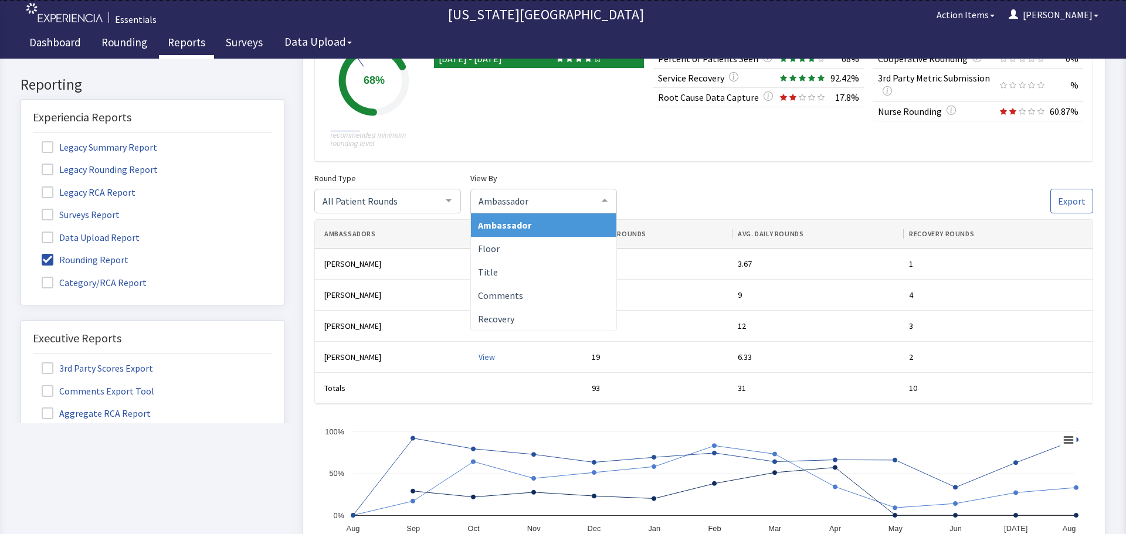
click span "Ambassador"
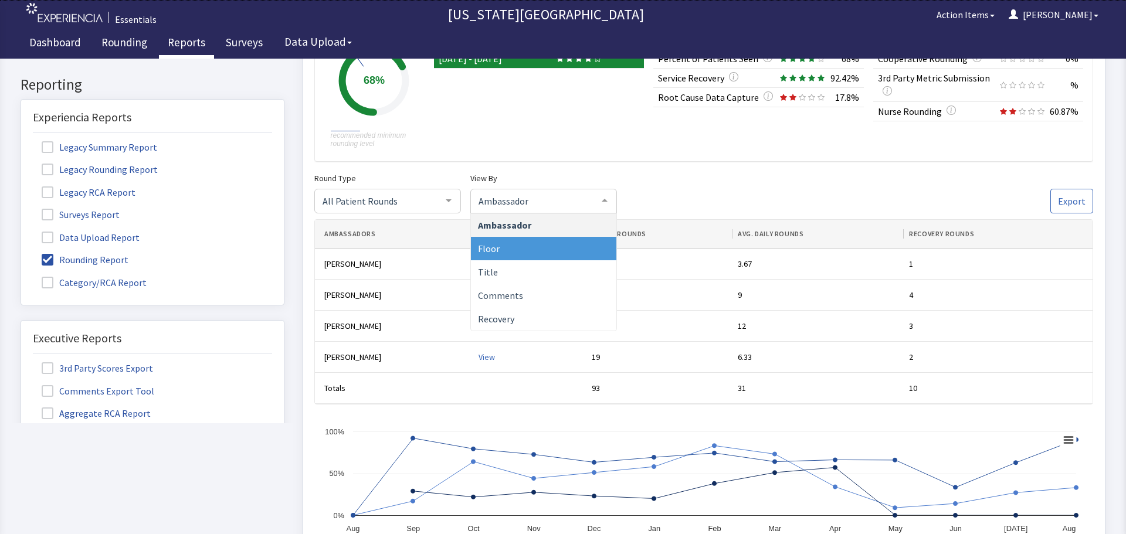
click at [583, 250] on span "Floor" at bounding box center [543, 248] width 145 height 23
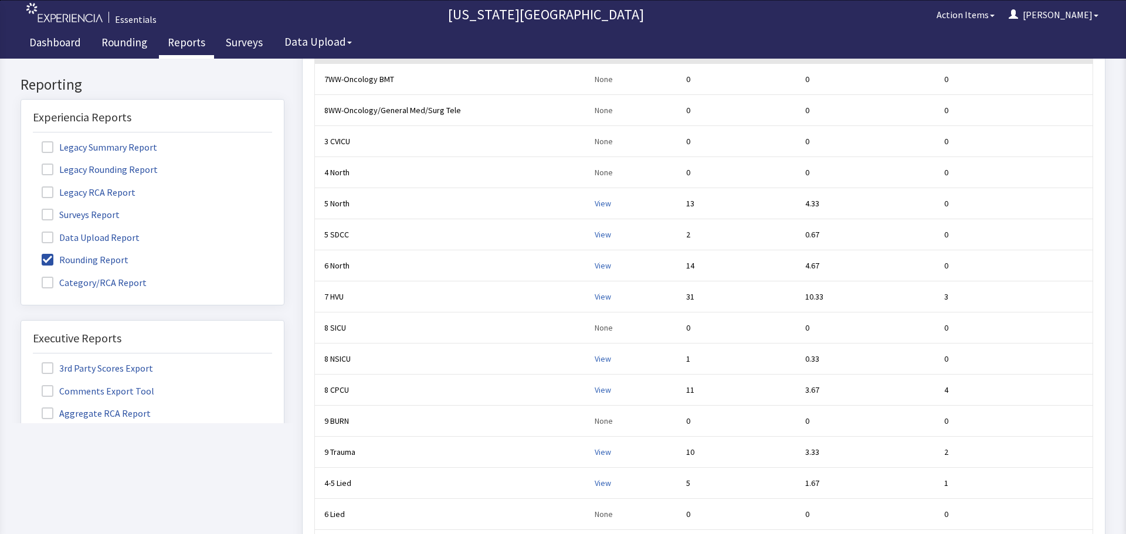
scroll to position [410, 0]
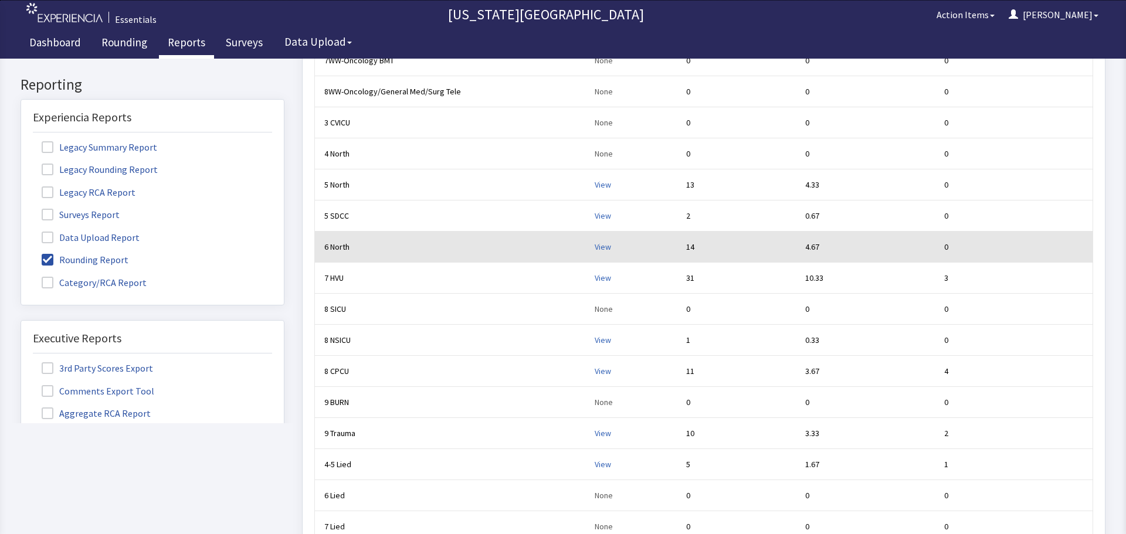
click div "View"
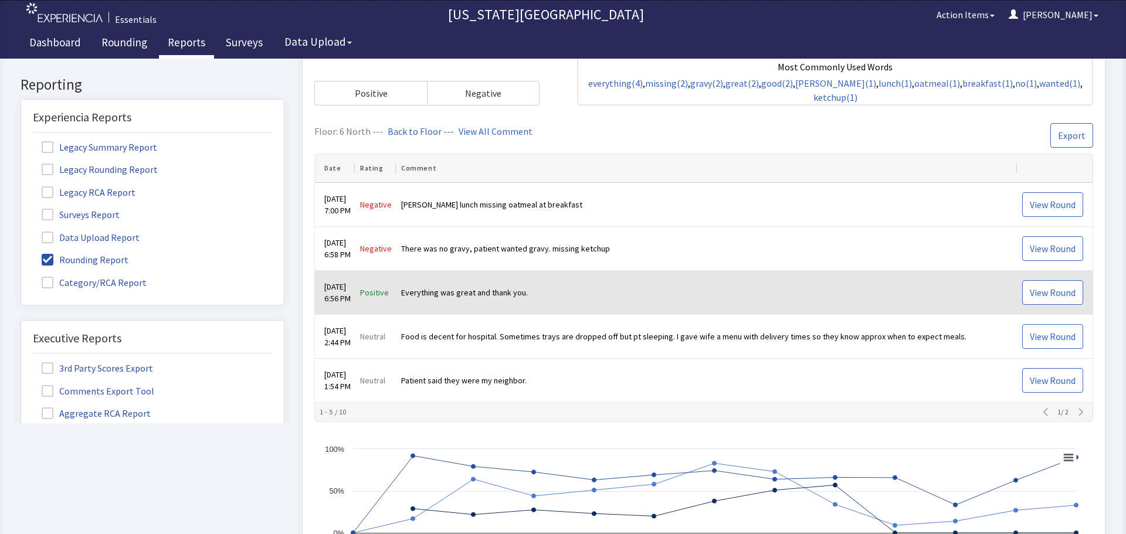
scroll to position [352, 0]
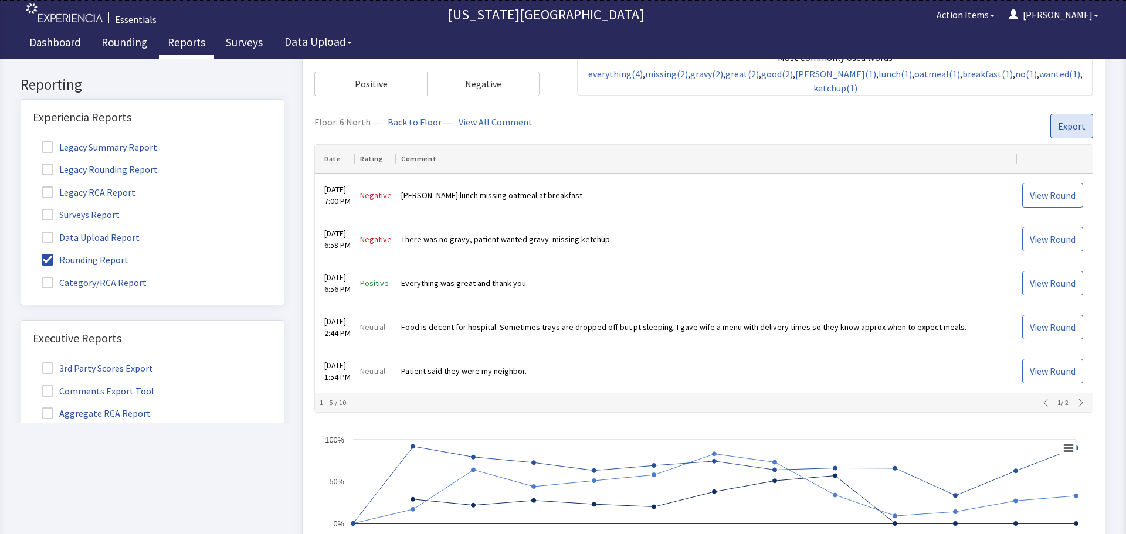
click at [1066, 121] on span "Export" at bounding box center [1072, 126] width 28 height 14
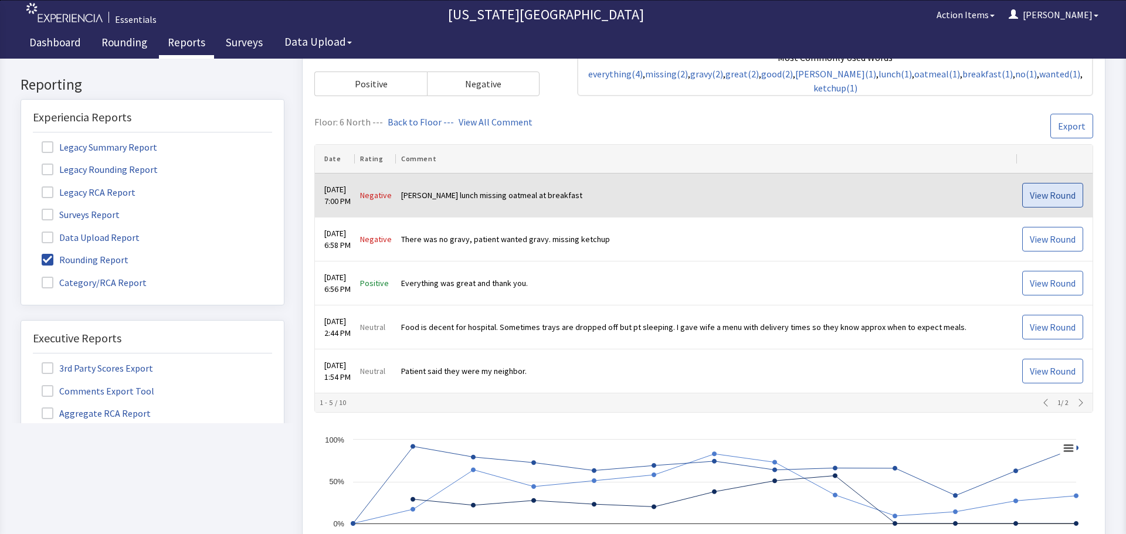
click at [1043, 192] on span "View Round" at bounding box center [1052, 195] width 46 height 14
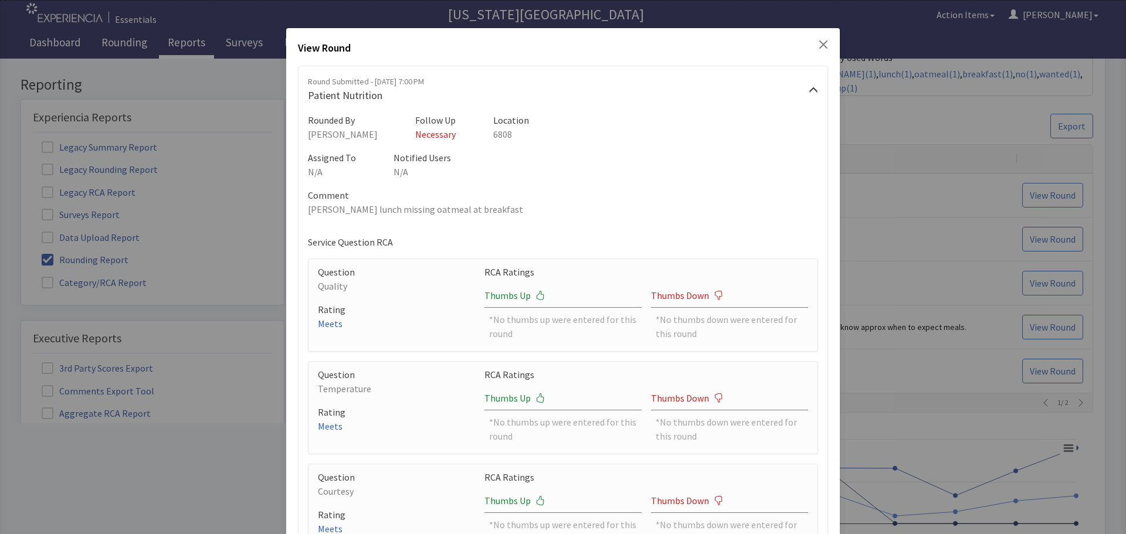
click at [820, 43] on icon "Close" at bounding box center [822, 44] width 9 height 9
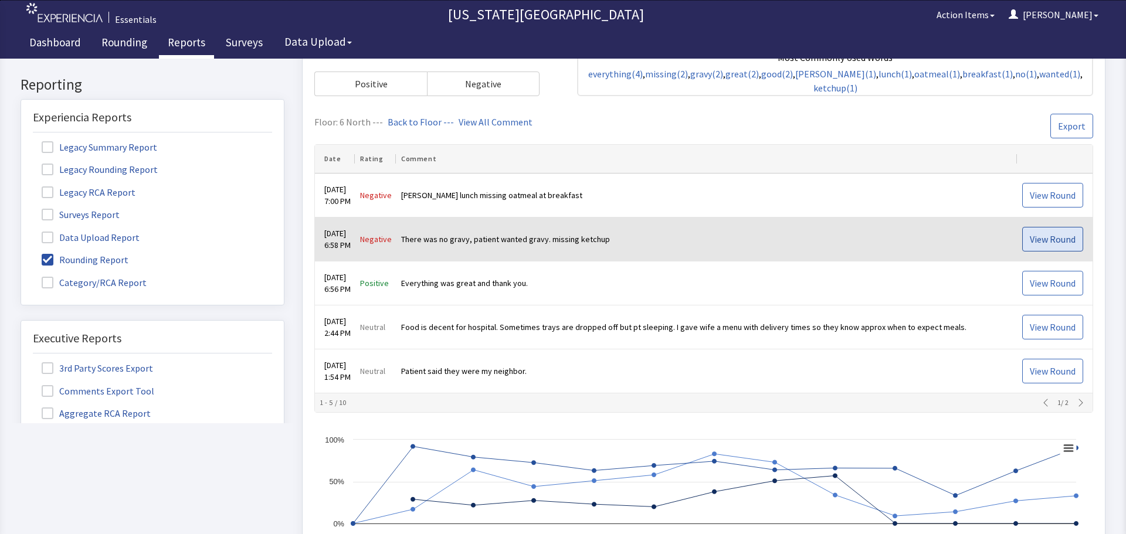
click button "View Round"
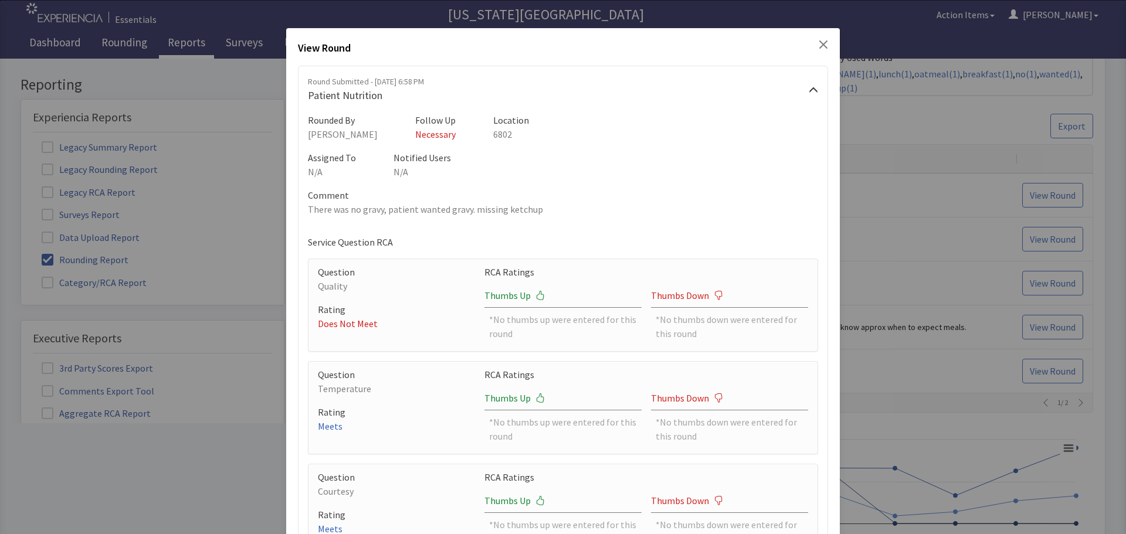
click at [818, 45] on icon "Close" at bounding box center [822, 44] width 9 height 9
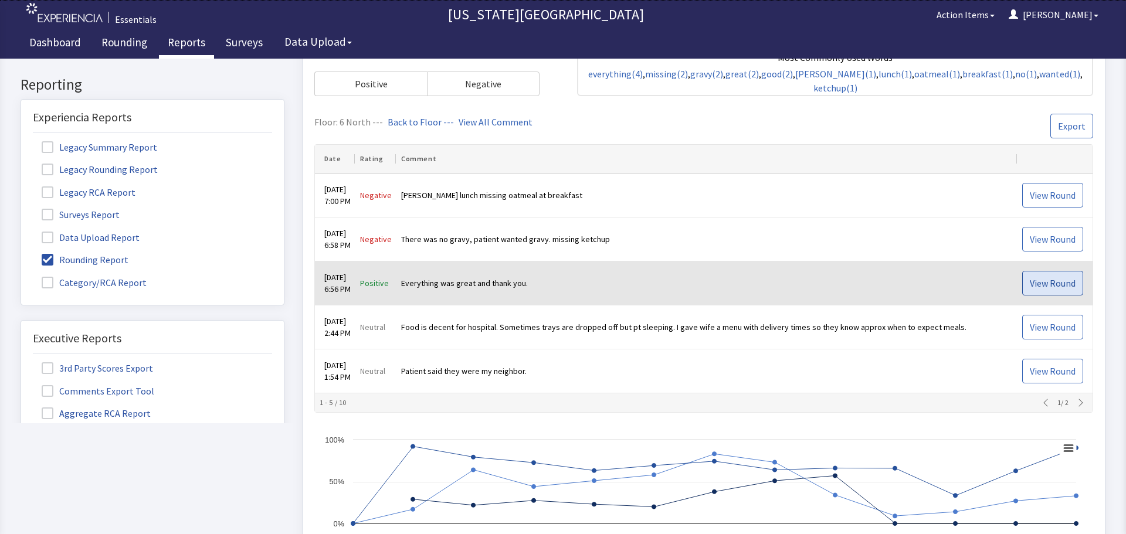
click at [1039, 283] on span "View Round" at bounding box center [1052, 283] width 46 height 14
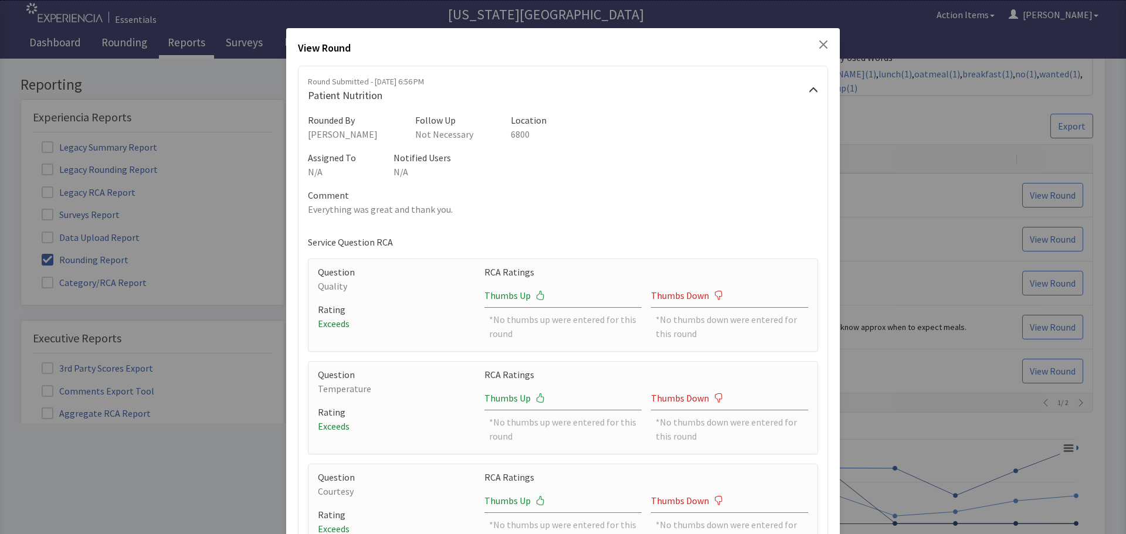
click at [819, 44] on icon "Close" at bounding box center [823, 44] width 8 height 8
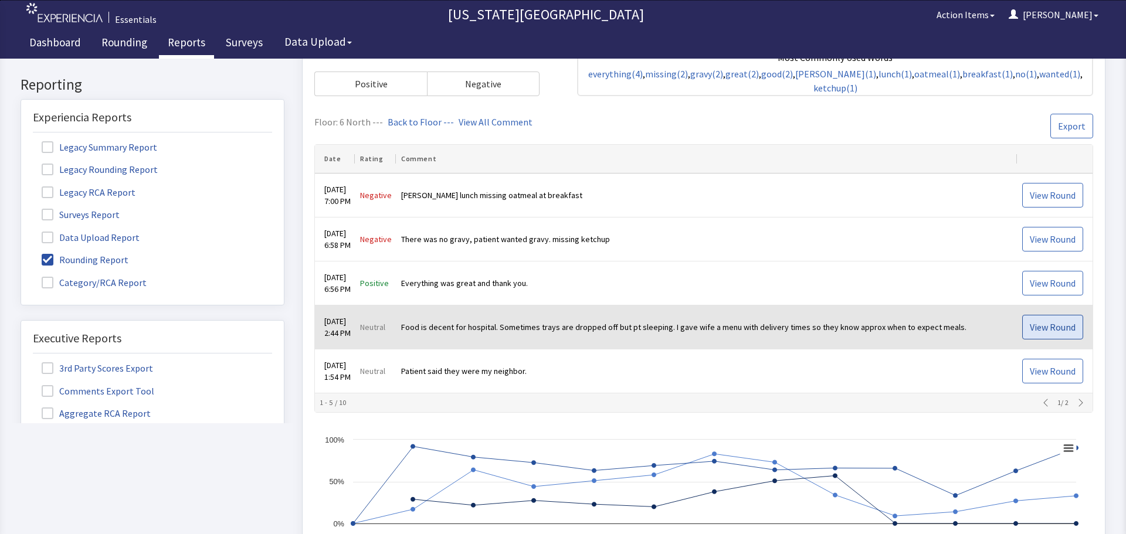
click at [1029, 327] on span "View Round" at bounding box center [1052, 327] width 46 height 14
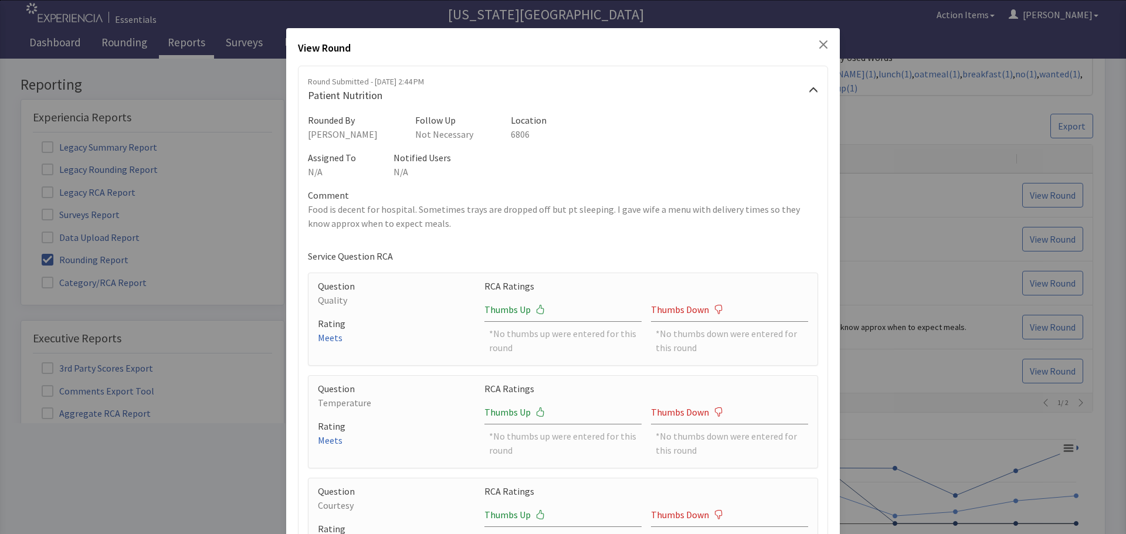
click at [818, 46] on icon "Close" at bounding box center [822, 44] width 9 height 9
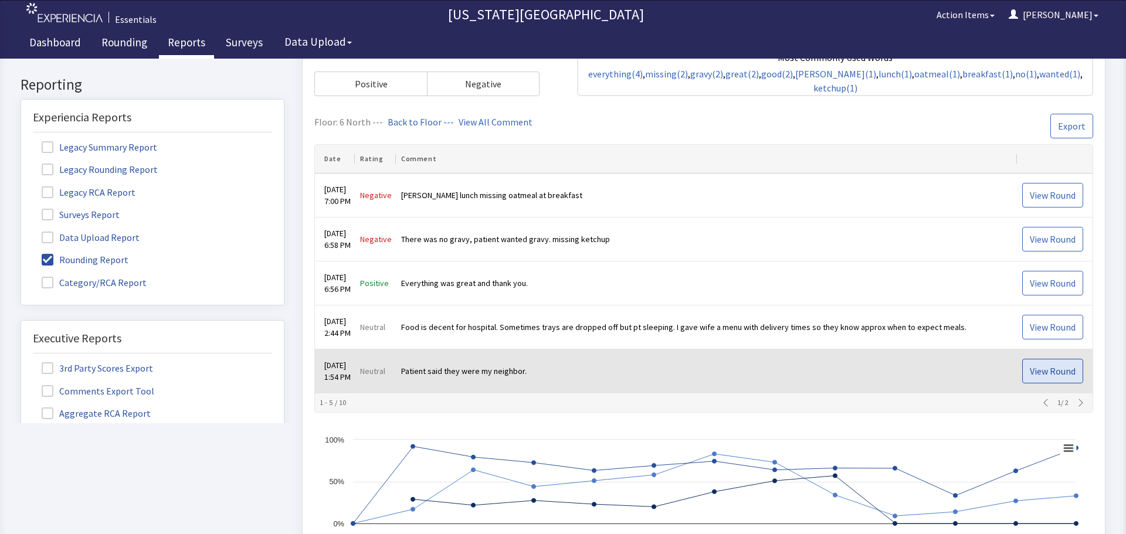
click at [1029, 368] on span "View Round" at bounding box center [1052, 371] width 46 height 14
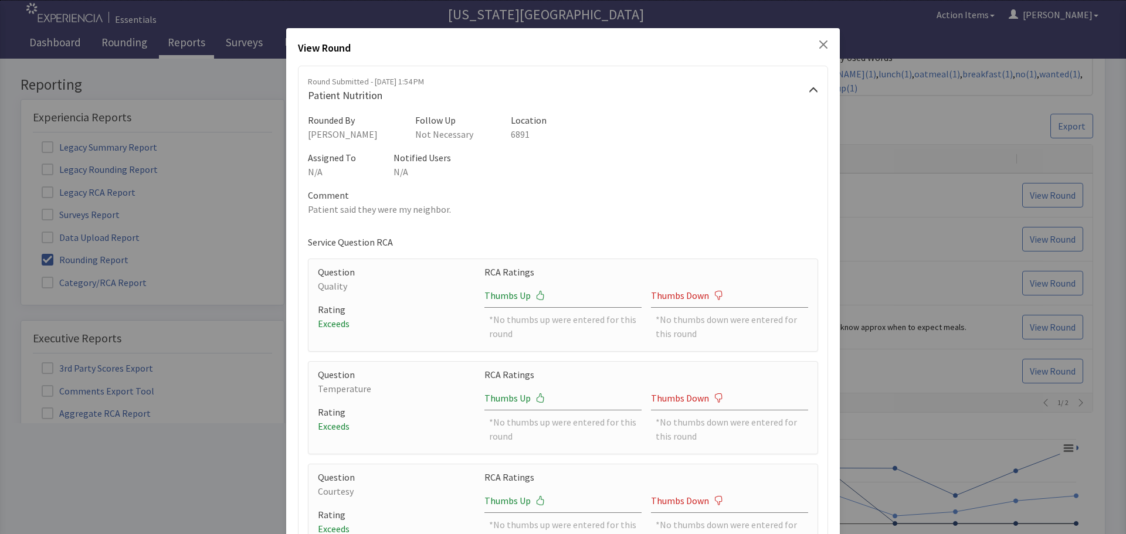
drag, startPoint x: 814, startPoint y: 47, endPoint x: 865, endPoint y: 90, distance: 65.8
click at [818, 47] on icon "Close" at bounding box center [822, 44] width 9 height 9
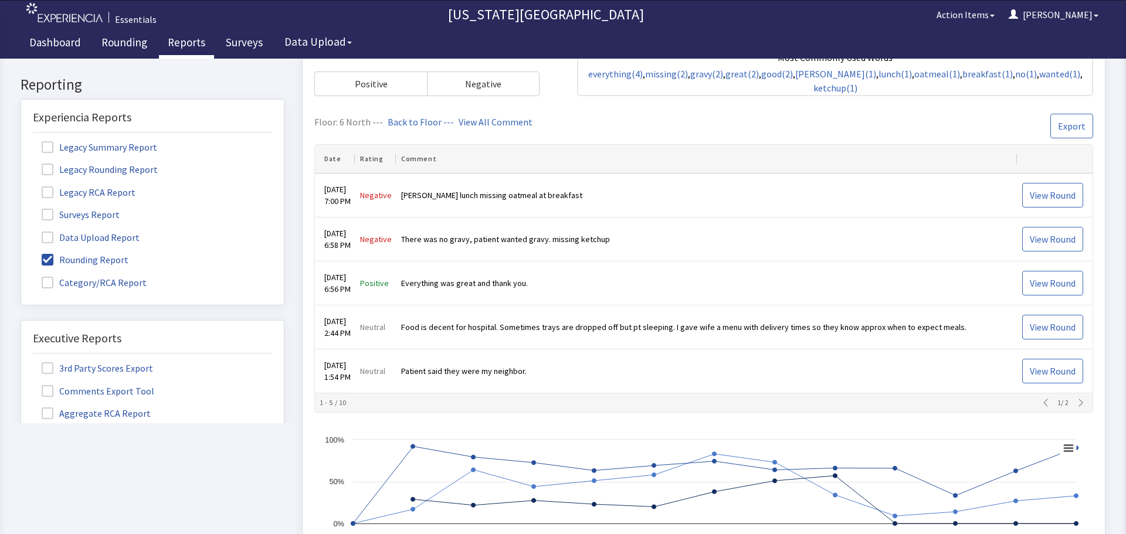
click at [1078, 402] on icon "button" at bounding box center [1080, 403] width 4 height 8
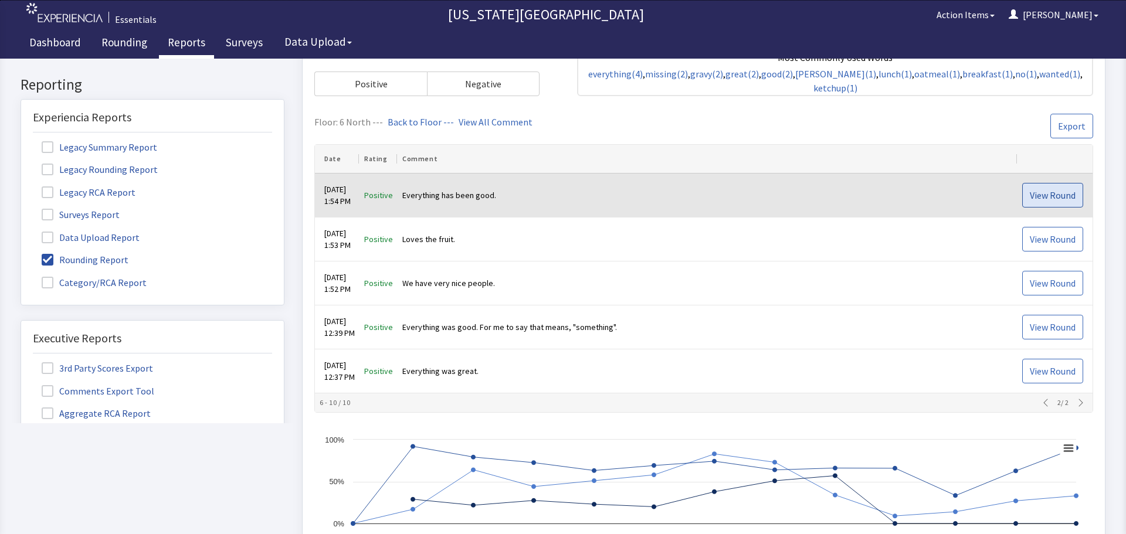
click at [1042, 199] on span "View Round" at bounding box center [1052, 195] width 46 height 14
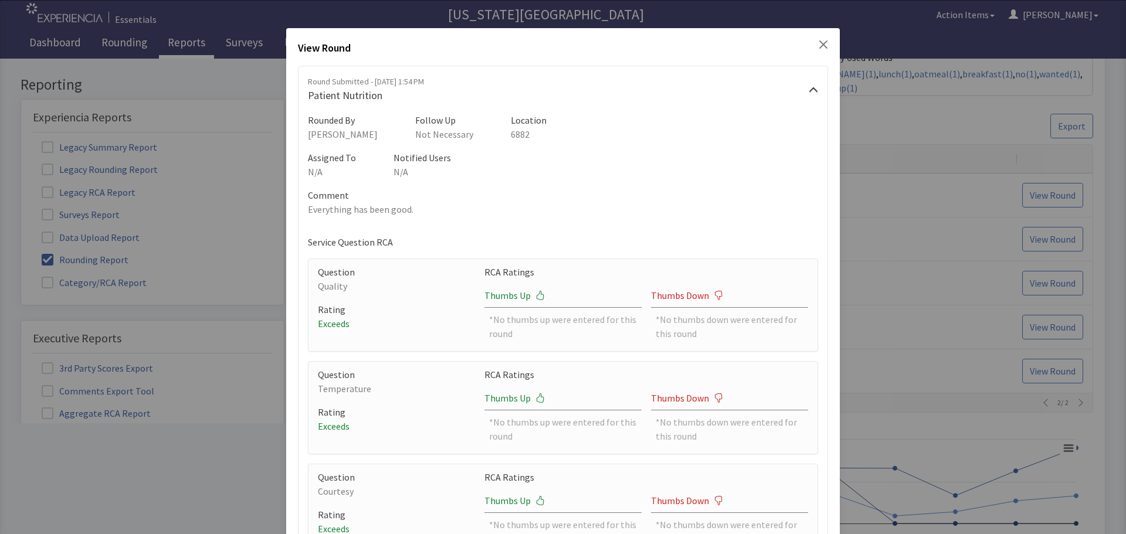
click at [820, 42] on icon "Close" at bounding box center [823, 44] width 8 height 8
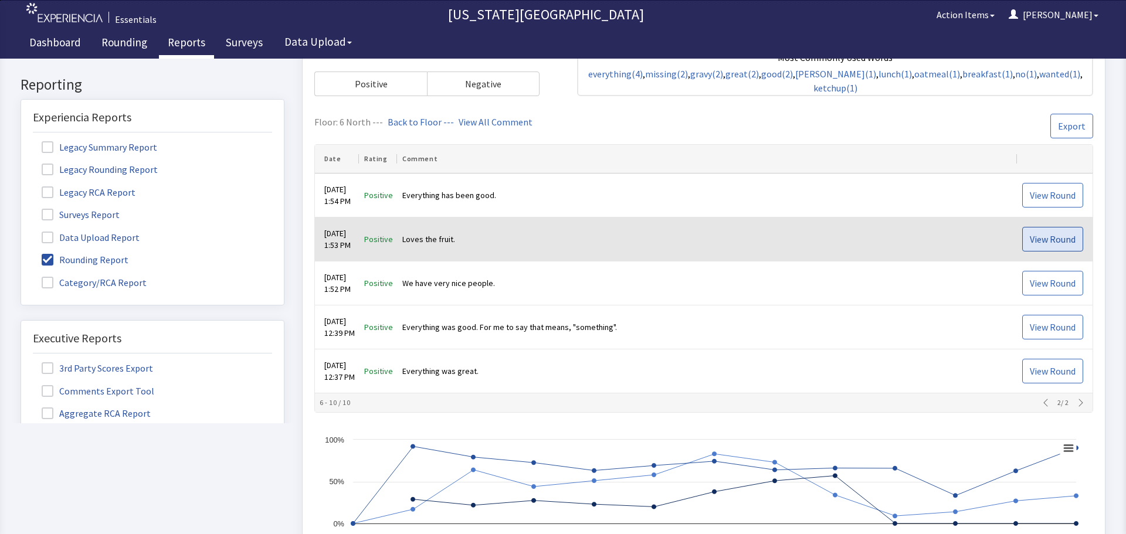
click button "View Round"
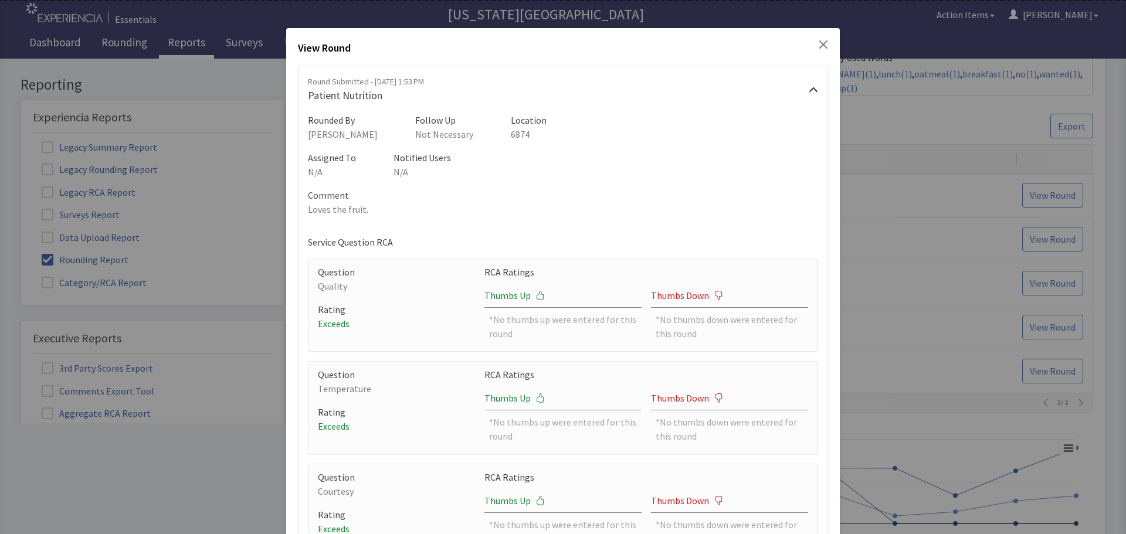
click at [819, 46] on icon "Close" at bounding box center [823, 44] width 8 height 8
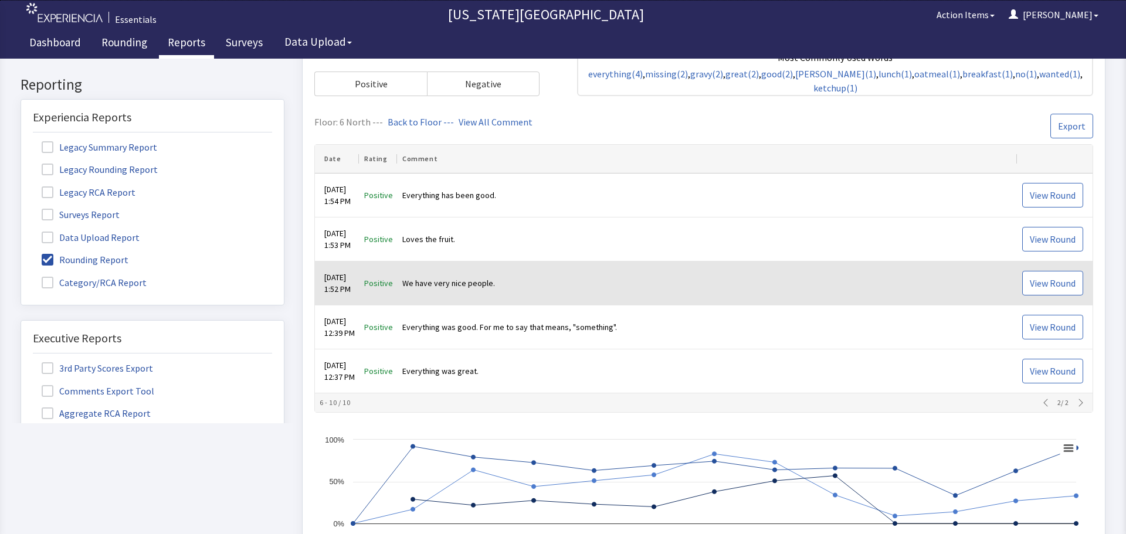
click td "View Round"
click button "View Round"
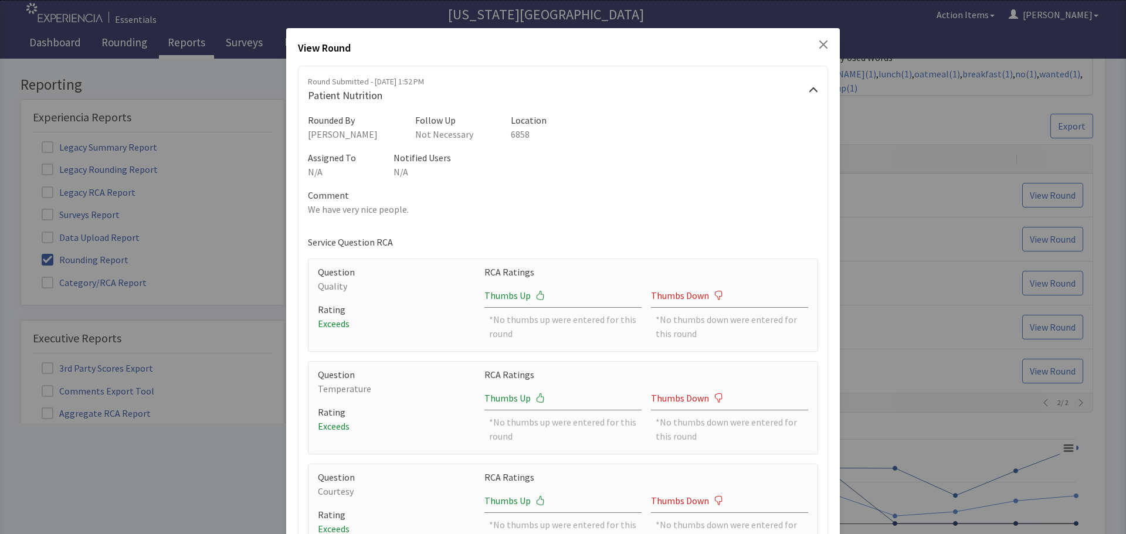
click at [819, 46] on icon "Close" at bounding box center [823, 44] width 8 height 8
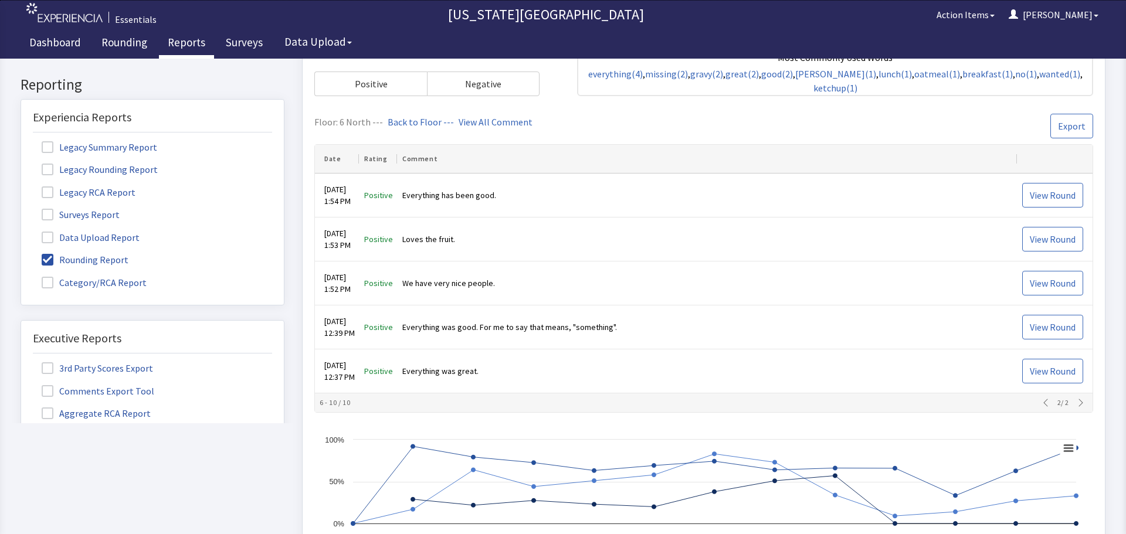
click at [824, 39] on div "Dashboard Rounding Reports Surveys Data Upload" at bounding box center [563, 43] width 1085 height 29
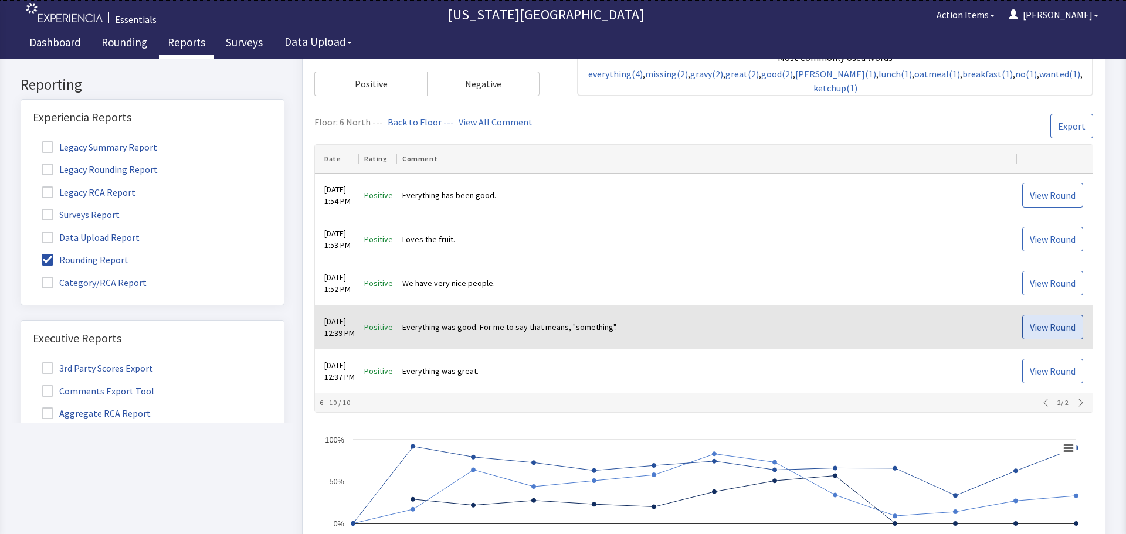
click button "View Round"
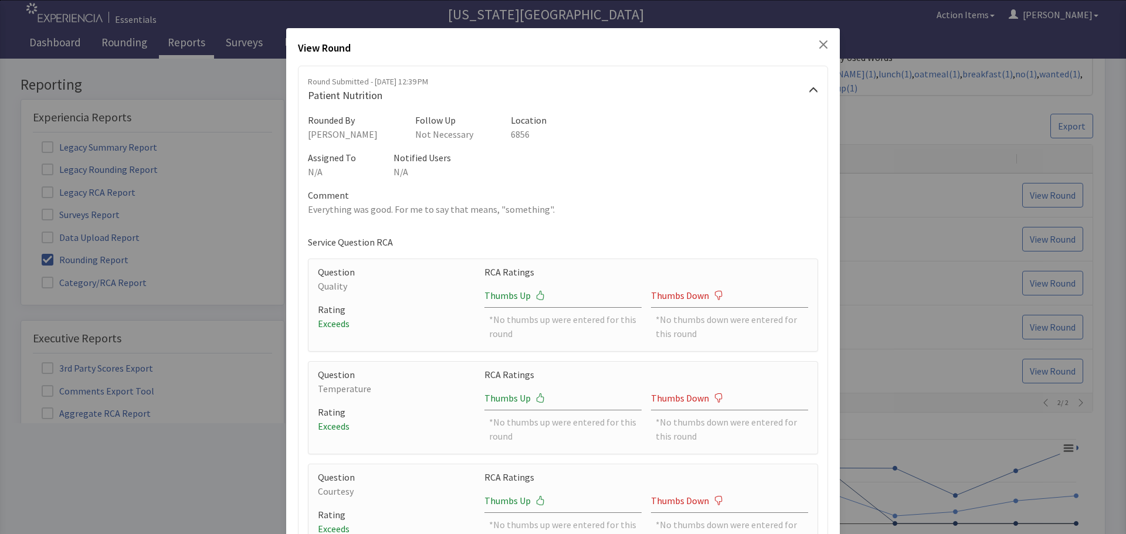
click at [818, 42] on icon "Close" at bounding box center [822, 44] width 9 height 9
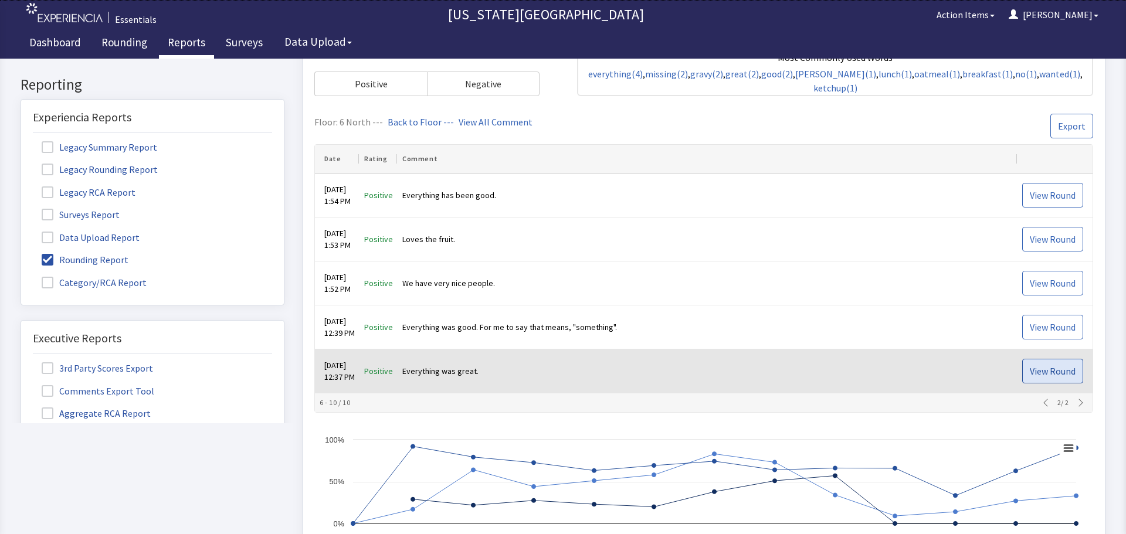
click at [1035, 366] on span "View Round" at bounding box center [1052, 371] width 46 height 14
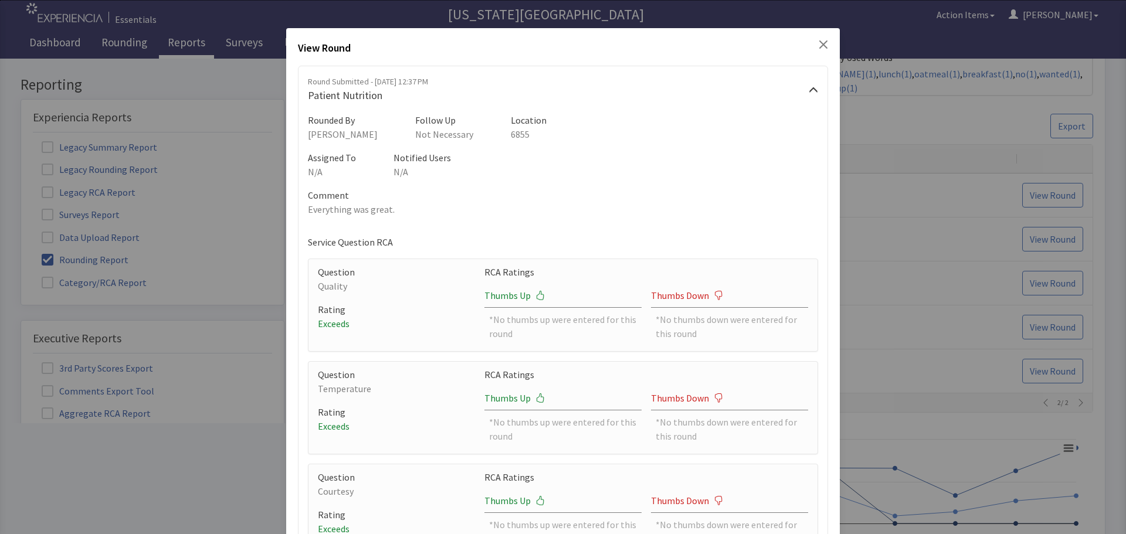
click at [818, 44] on icon "Close" at bounding box center [822, 44] width 9 height 9
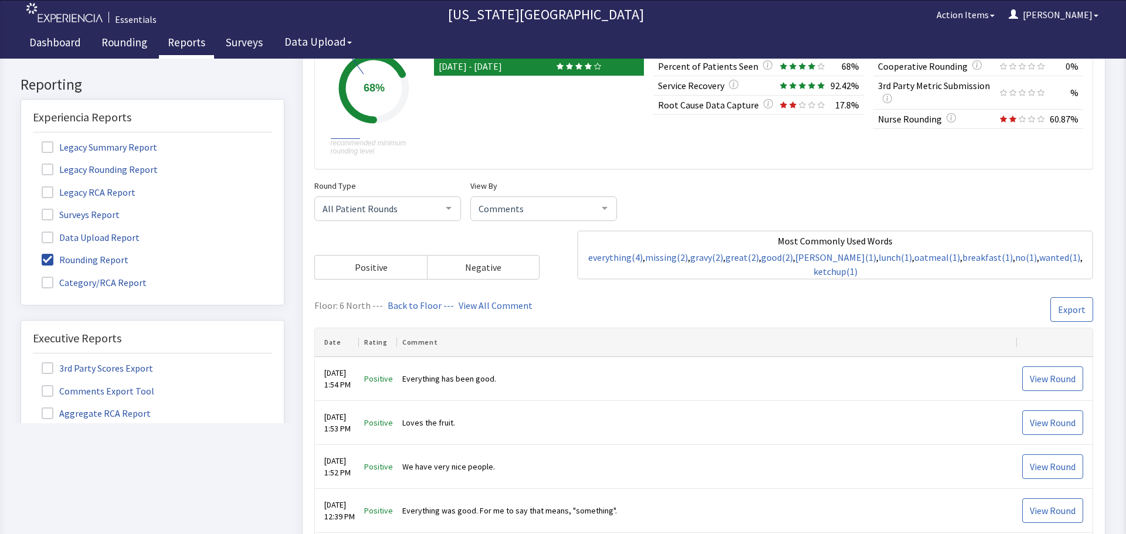
scroll to position [117, 0]
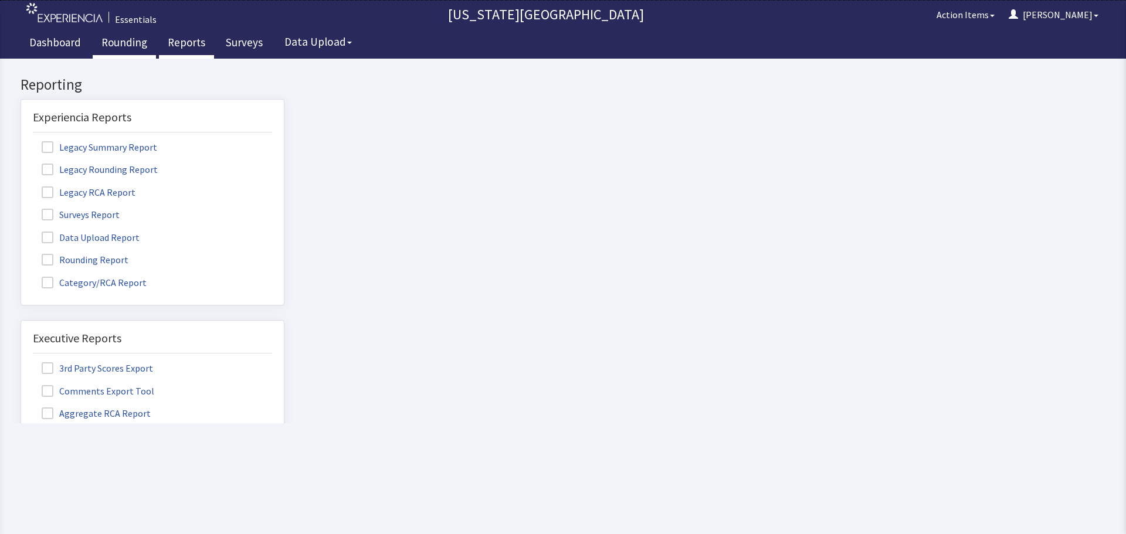
click at [135, 44] on link "Rounding" at bounding box center [124, 43] width 63 height 29
